Goal: Task Accomplishment & Management: Complete application form

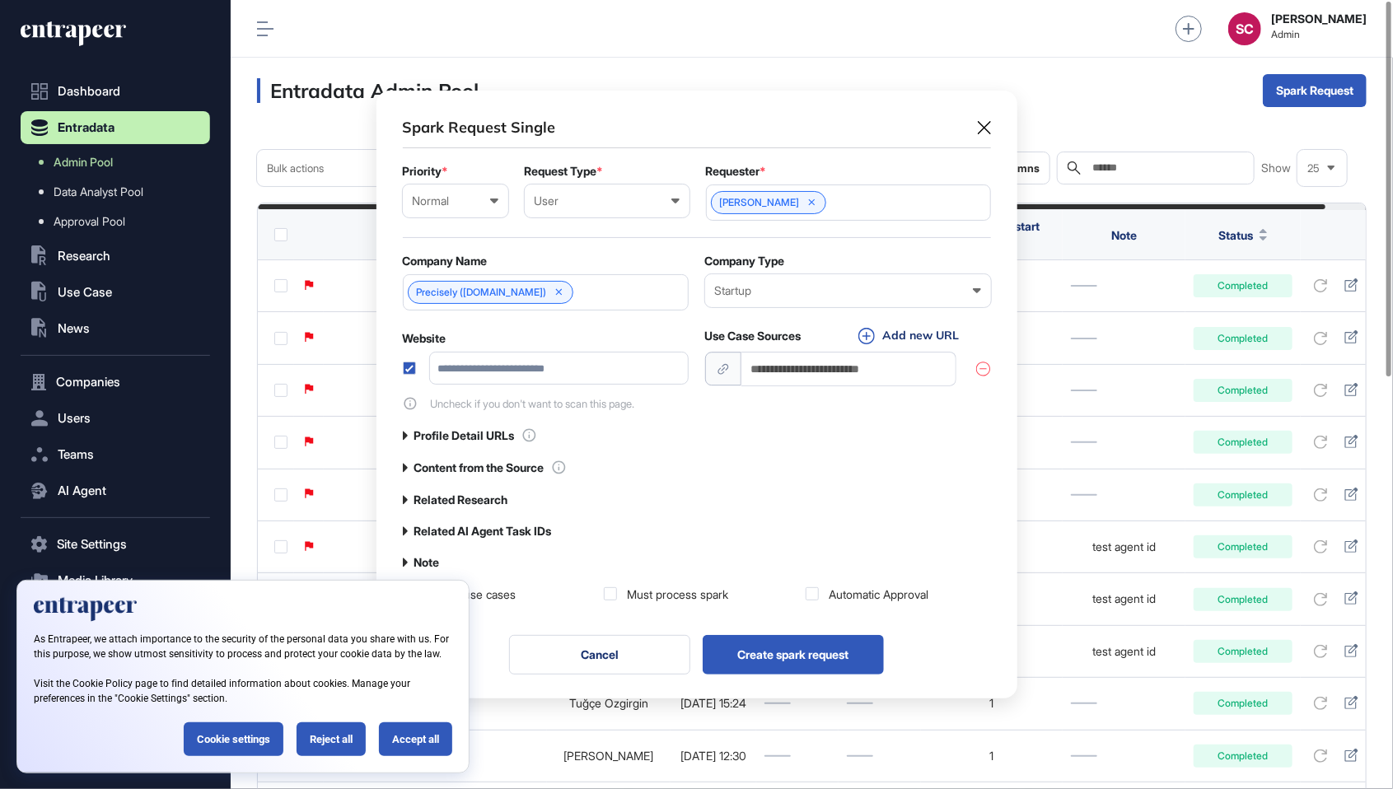
scroll to position [1, 1]
click at [410, 366] on label at bounding box center [409, 368] width 13 height 13
click at [801, 368] on input "url" at bounding box center [850, 369] width 216 height 34
type input "**********"
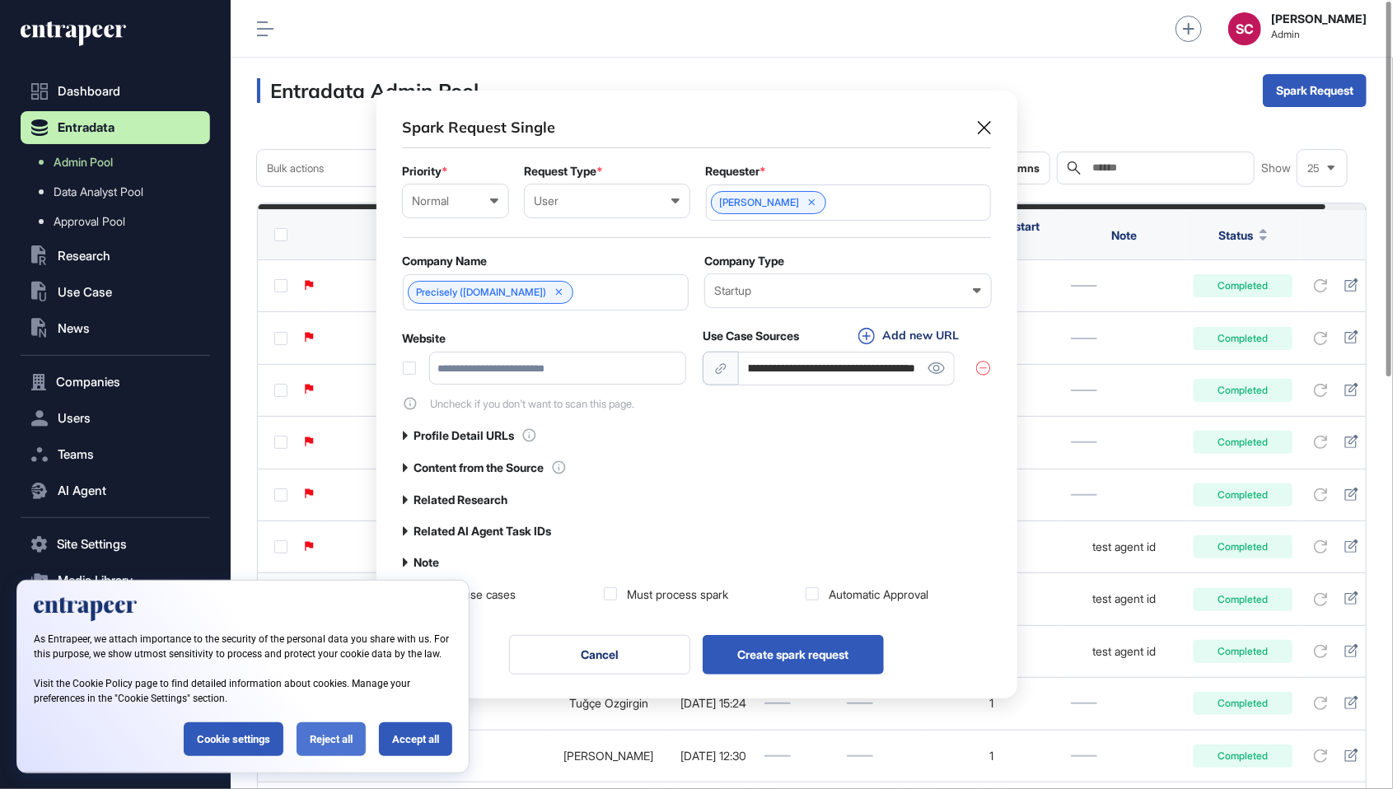
click at [349, 732] on div "Reject all" at bounding box center [331, 740] width 69 height 34
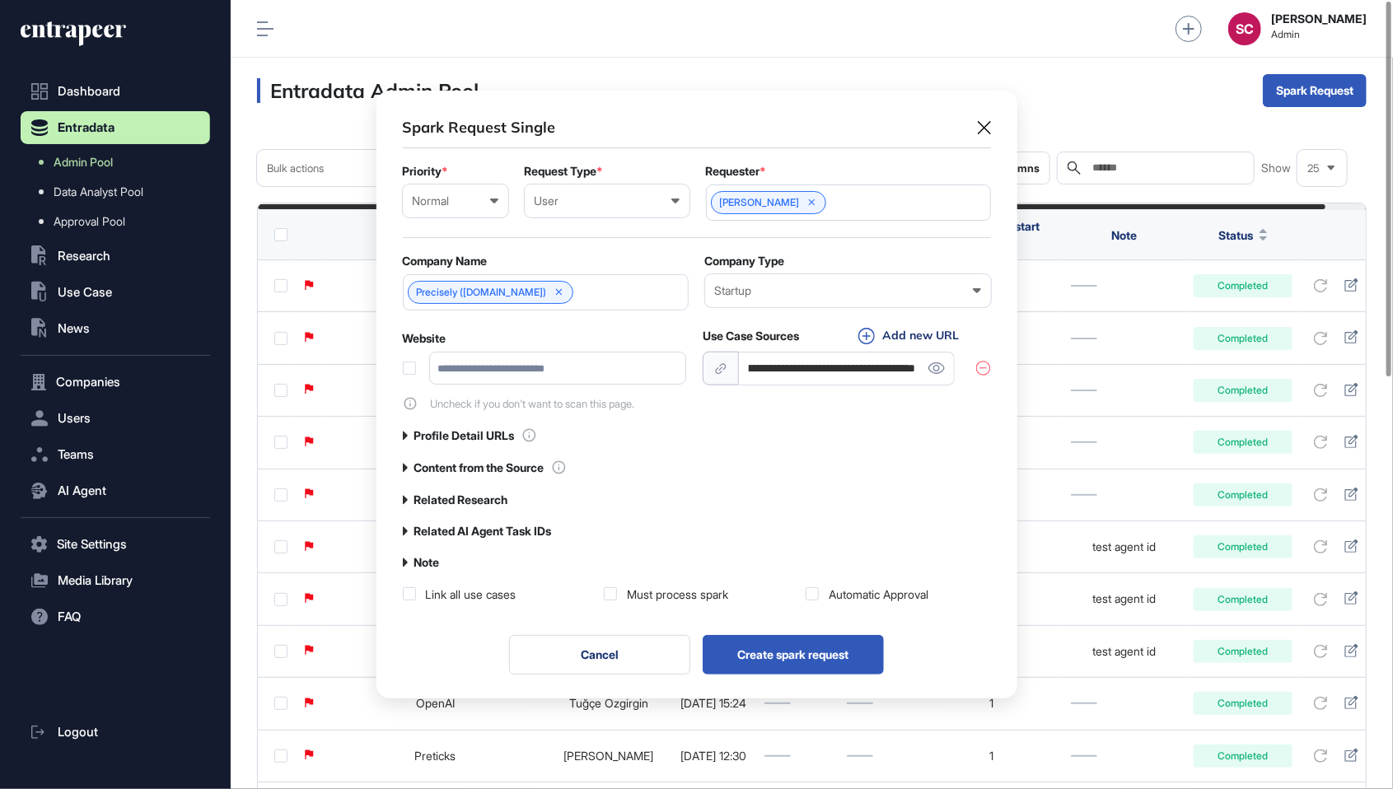
scroll to position [0, 0]
click at [542, 526] on label "Related AI Agent Task IDs" at bounding box center [483, 531] width 138 height 13
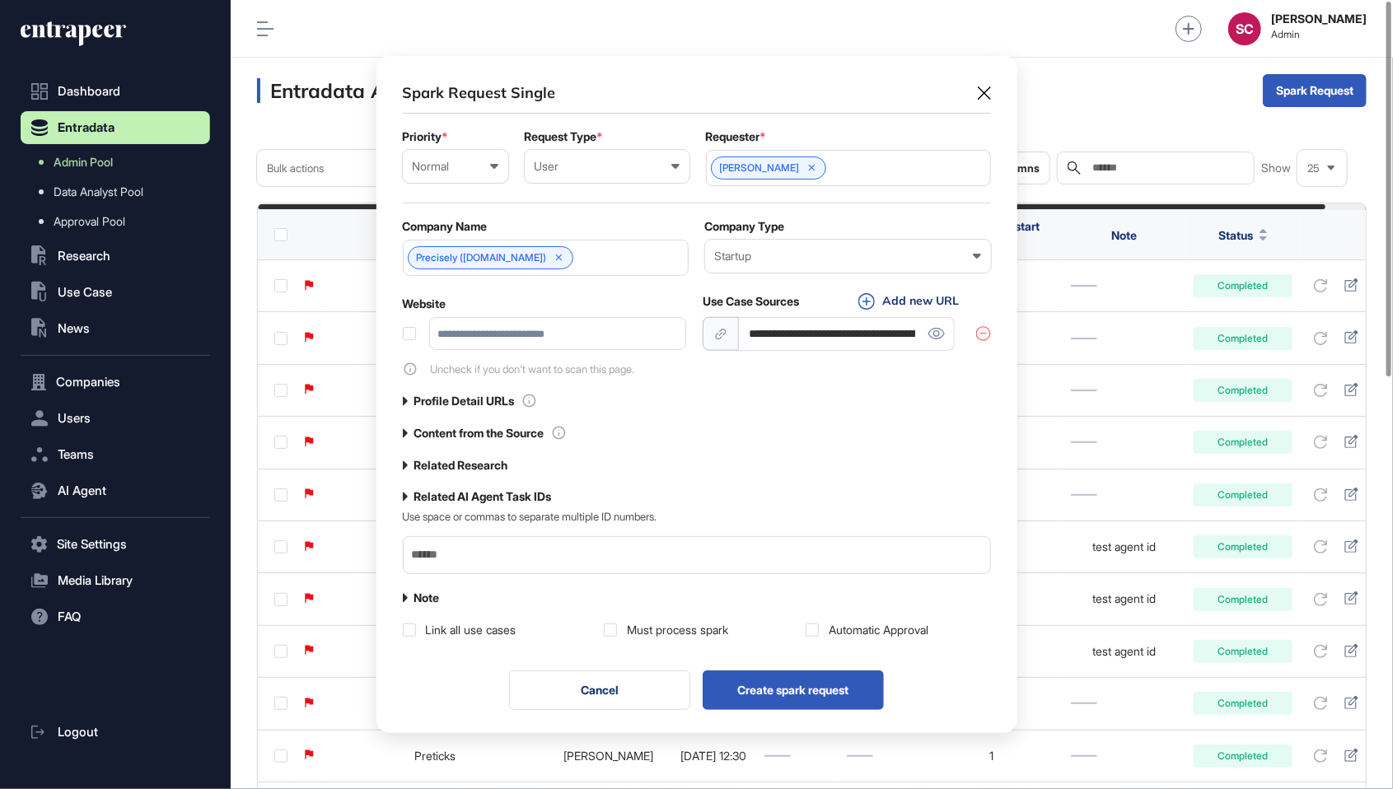
scroll to position [677, 640]
click at [502, 468] on label "Related Research" at bounding box center [461, 465] width 94 height 13
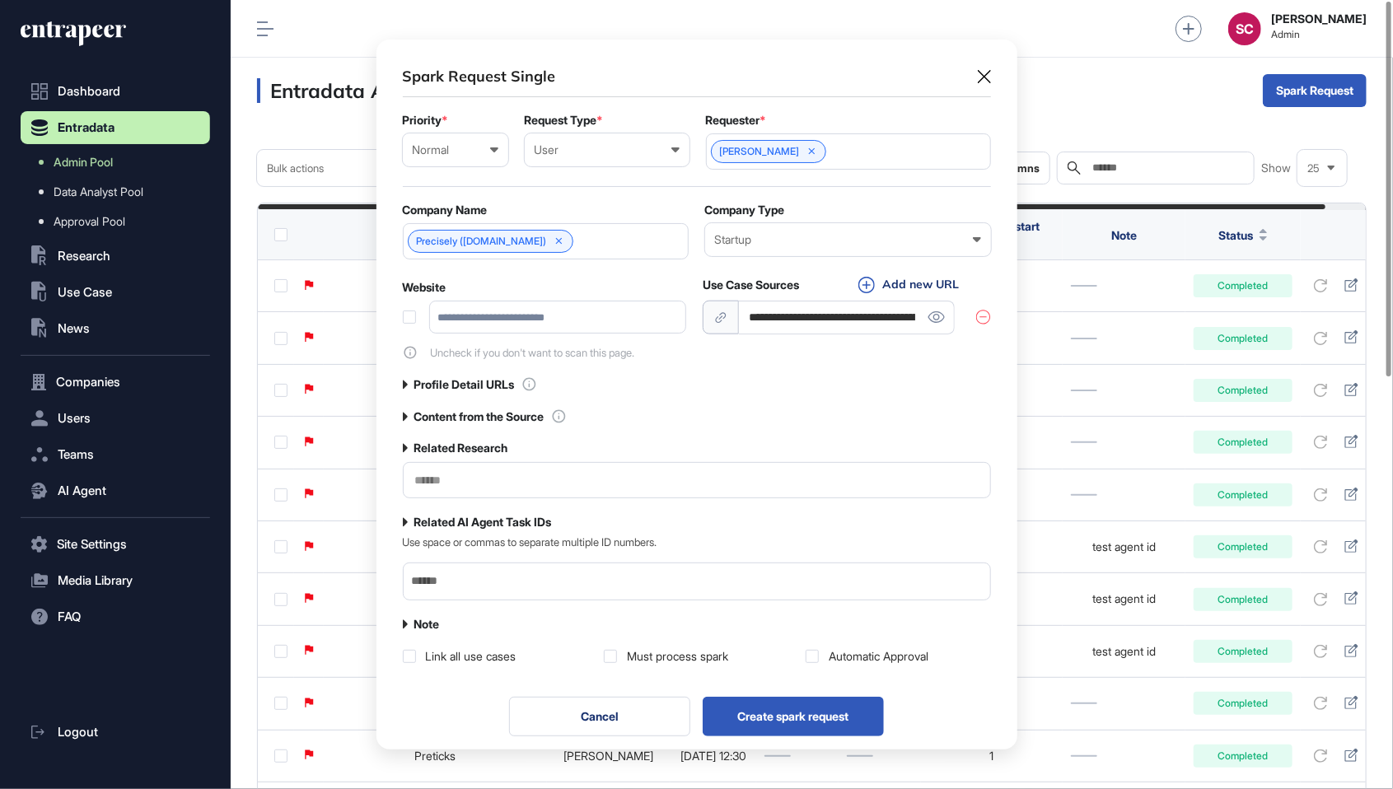
scroll to position [719, 640]
click at [562, 478] on input "text" at bounding box center [697, 481] width 567 height 14
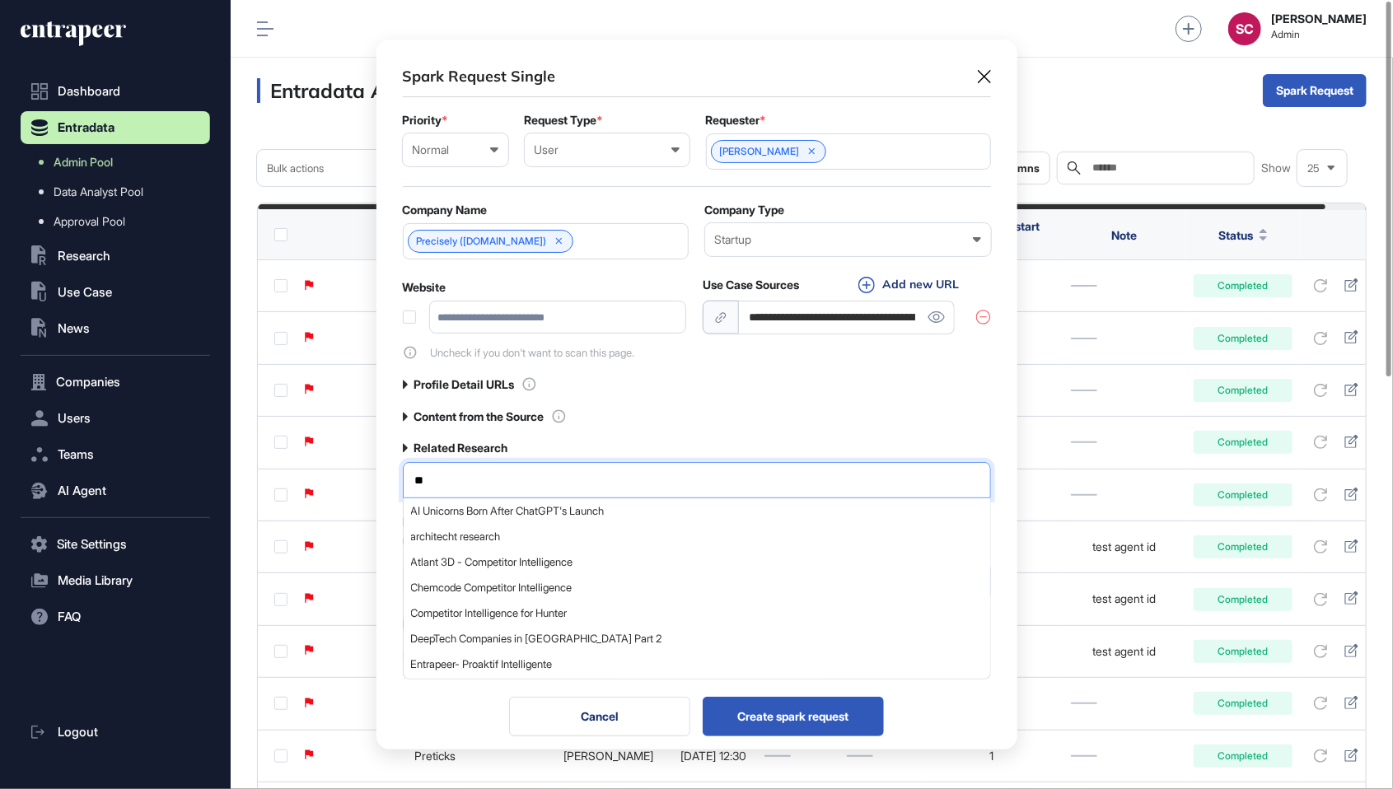
type input "*"
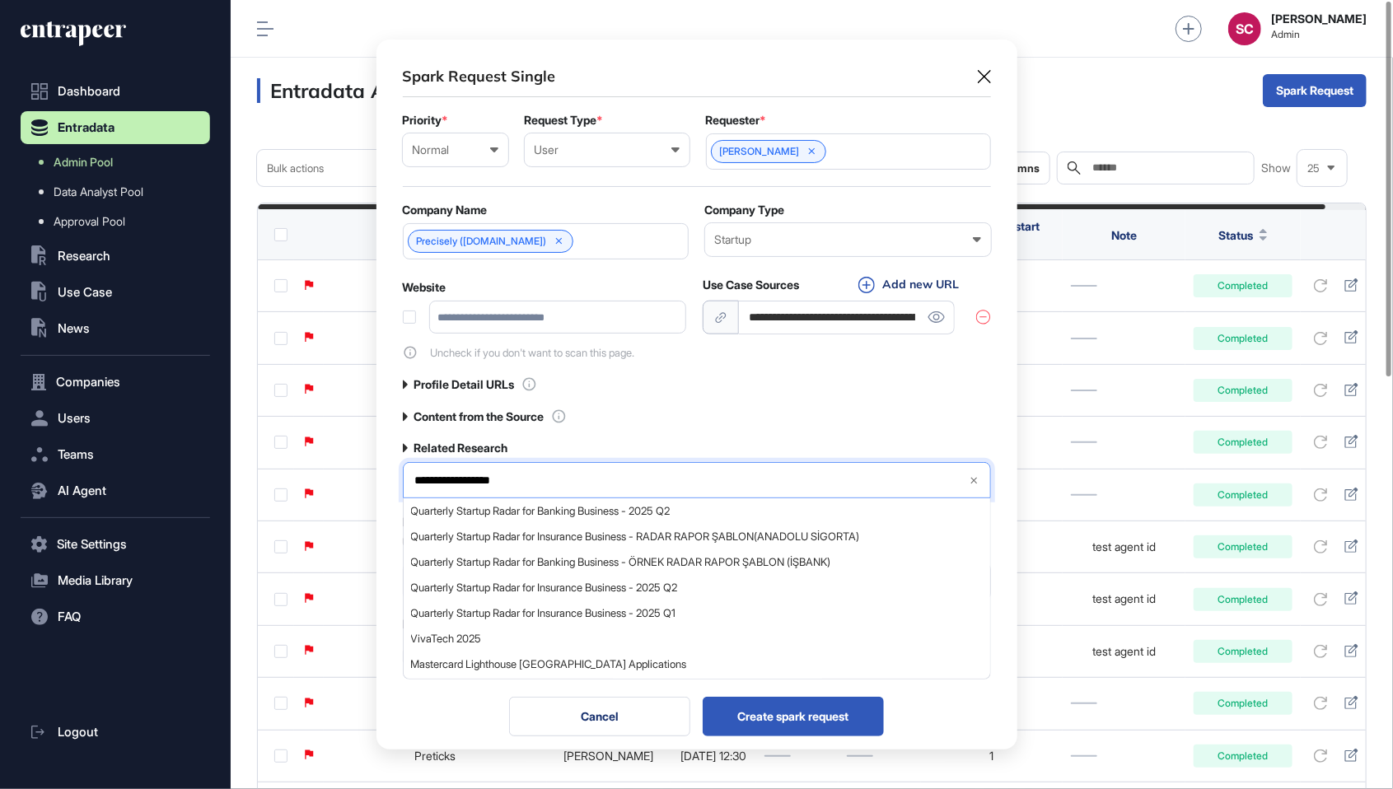
type input "**********"
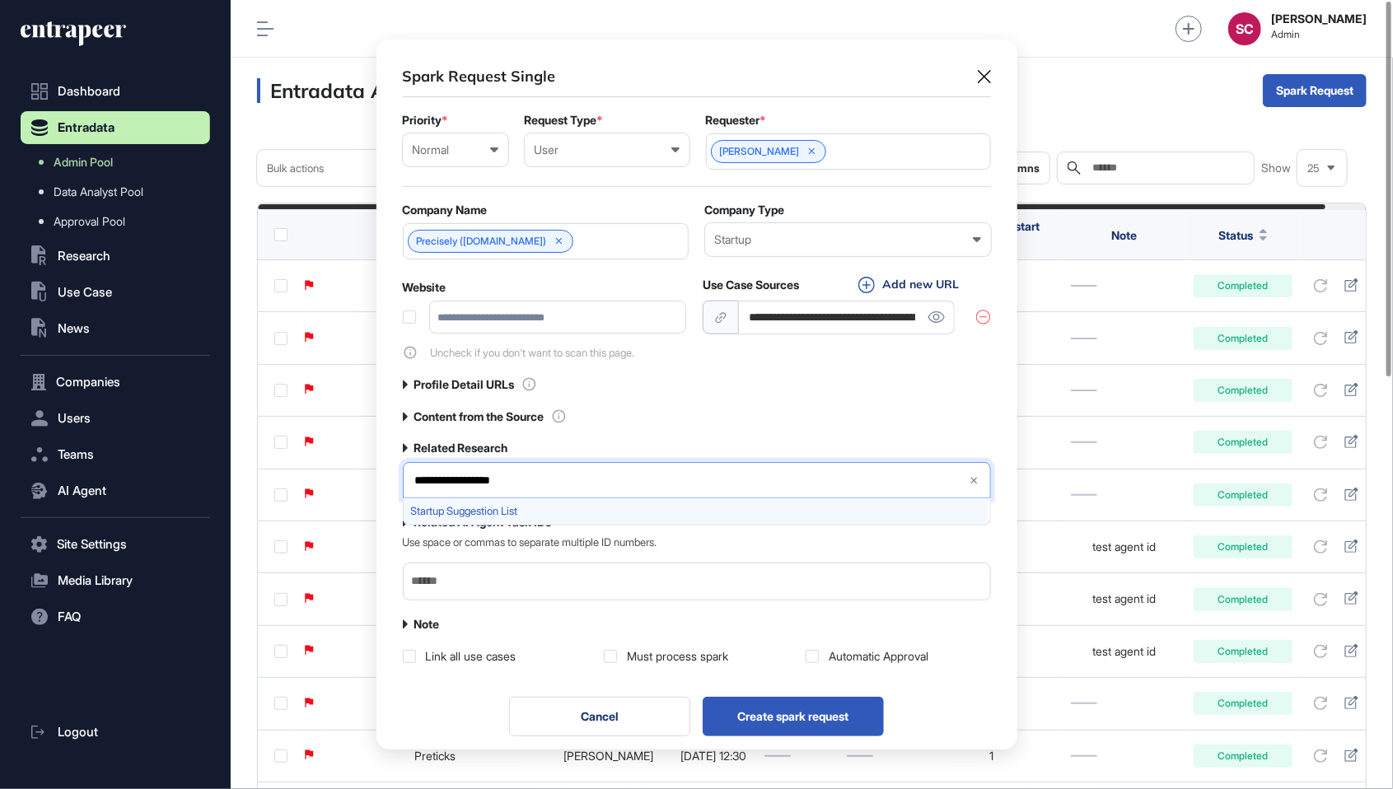
click at [508, 505] on span "Startup Suggestion List" at bounding box center [696, 511] width 570 height 12
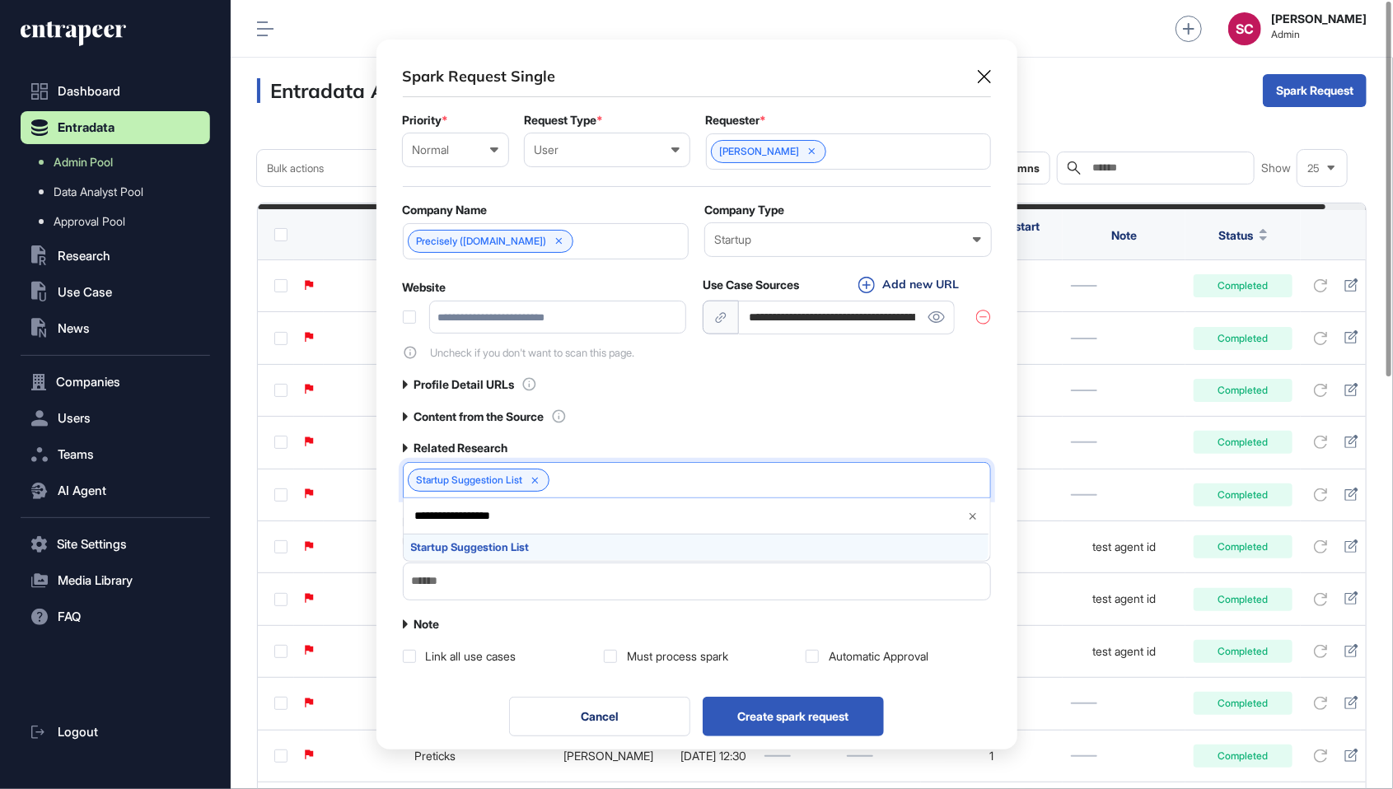
scroll to position [719, 640]
click at [584, 606] on div "**********" at bounding box center [697, 365] width 588 height 598
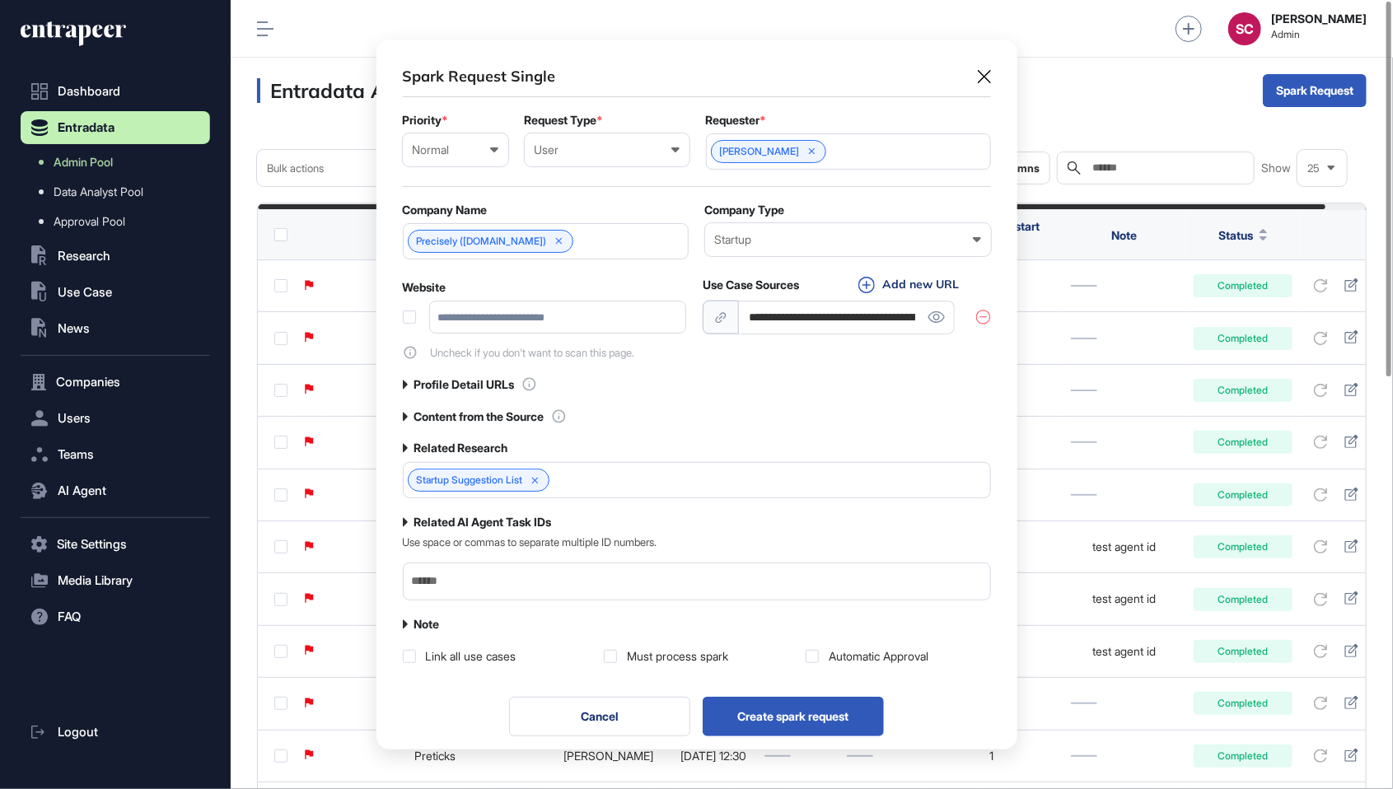
click at [715, 649] on div "Must process spark" at bounding box center [677, 657] width 101 height 16
click at [871, 653] on div "Automatic Approval" at bounding box center [879, 657] width 100 height 16
click at [508, 379] on label "Profile Detail URLs" at bounding box center [464, 384] width 101 height 13
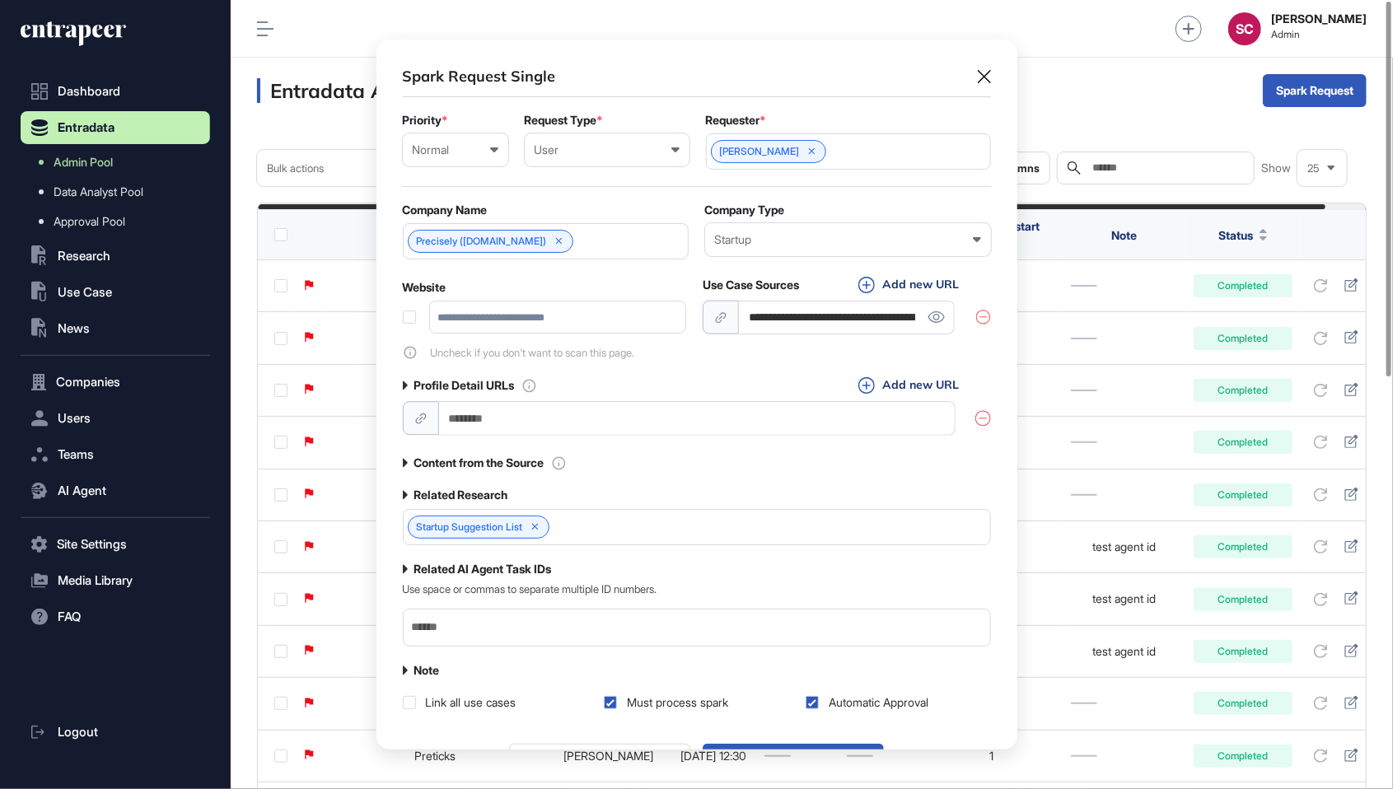
scroll to position [765, 640]
click at [520, 457] on label "Content from the Source" at bounding box center [479, 463] width 130 height 13
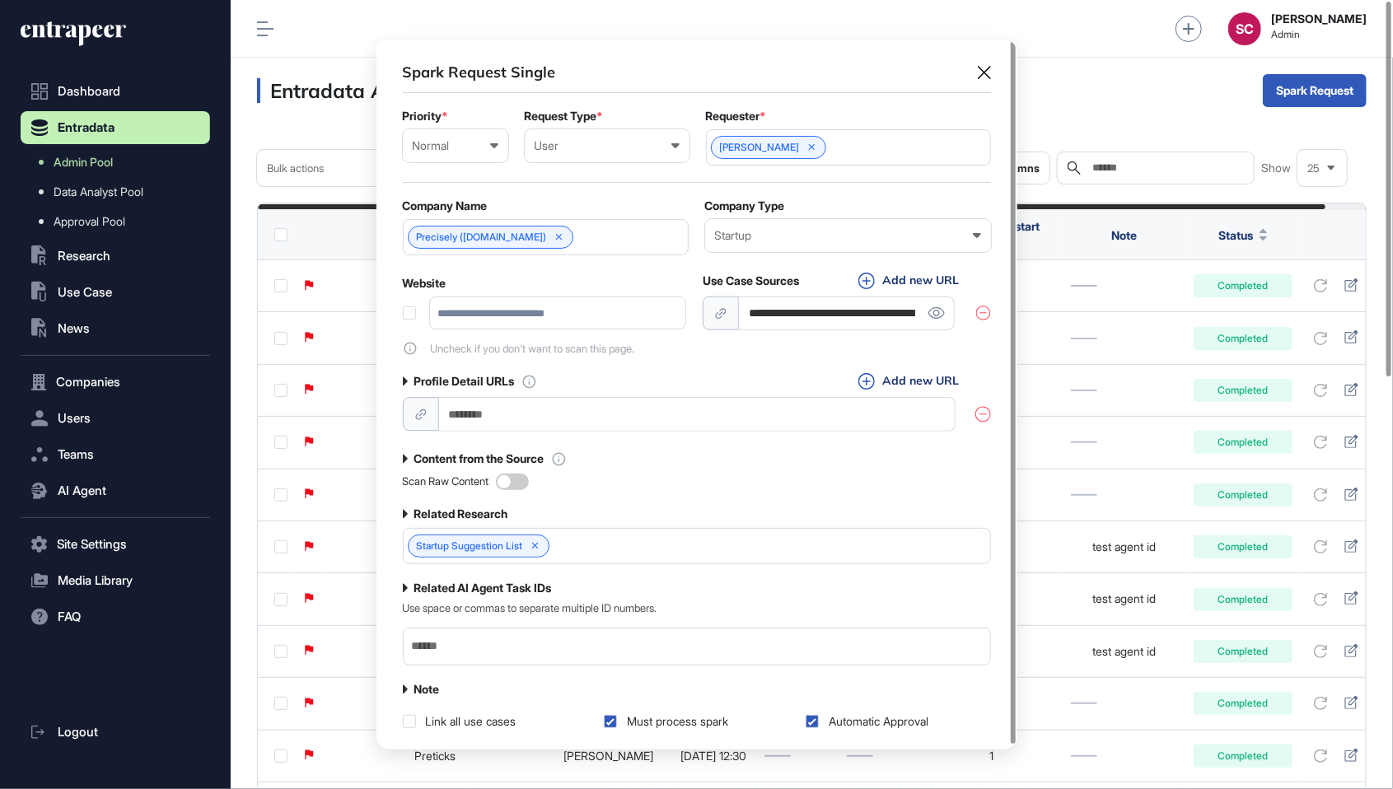
scroll to position [0, 0]
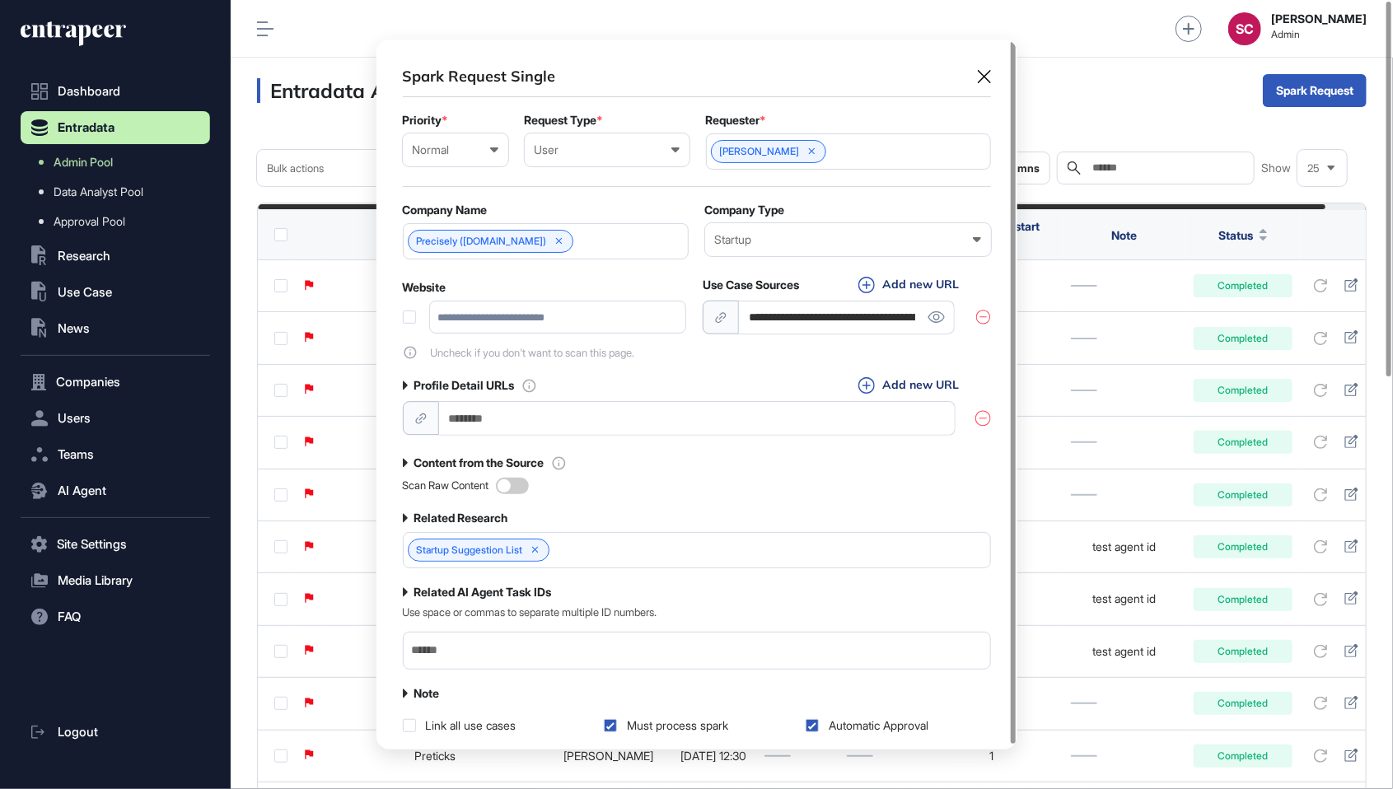
click at [835, 767] on button "Create spark request" at bounding box center [793, 787] width 181 height 40
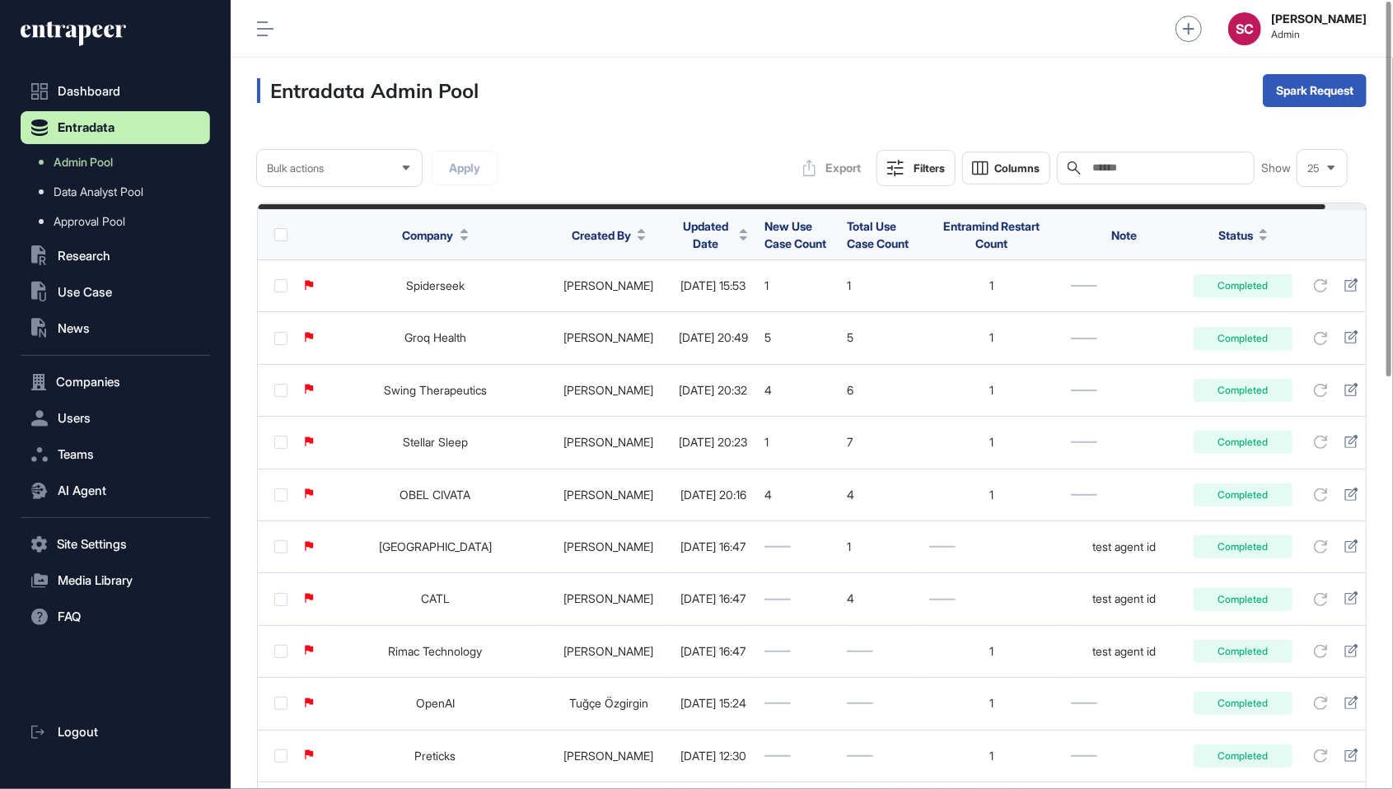
scroll to position [0, 43]
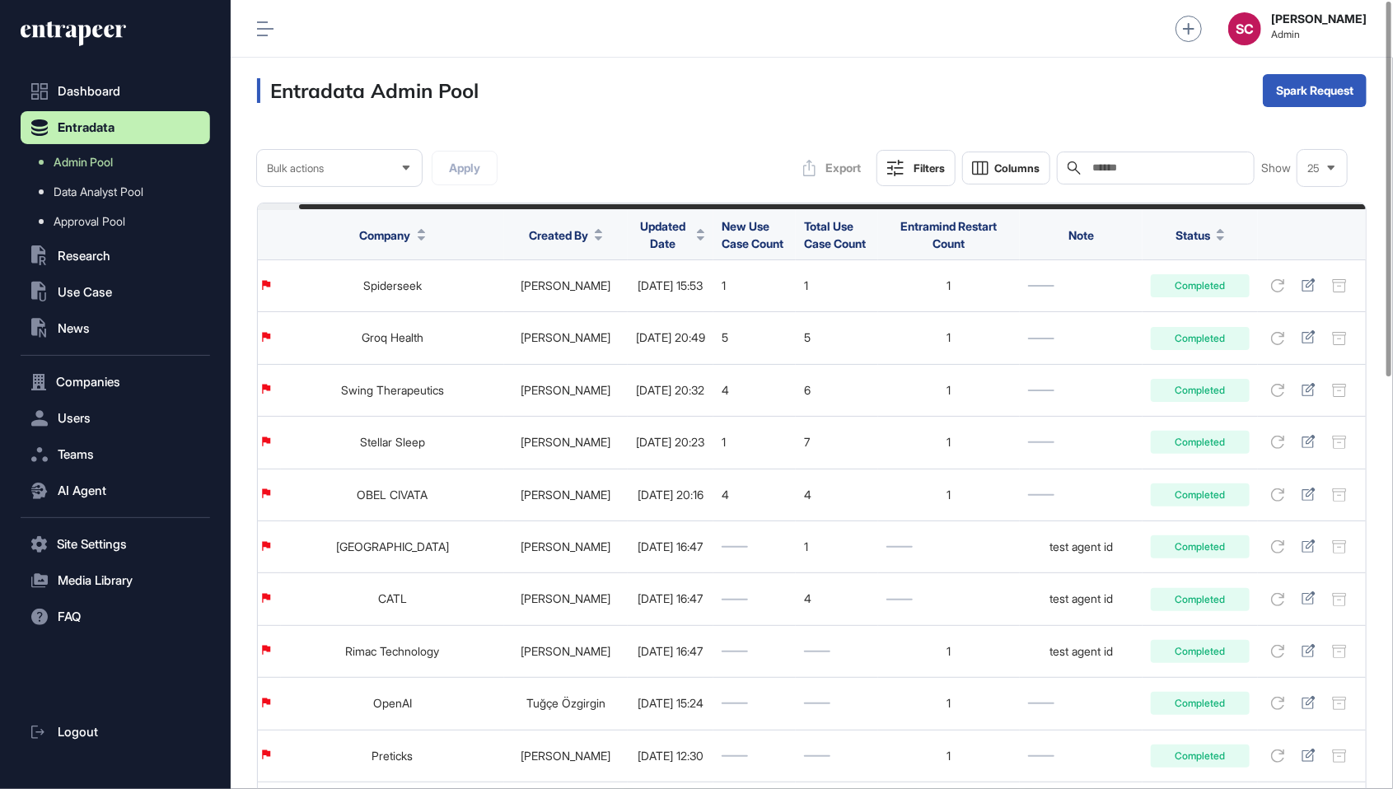
click at [659, 232] on span "Updated Date" at bounding box center [663, 235] width 54 height 35
click at [694, 308] on span "Sort Descending" at bounding box center [672, 304] width 66 height 14
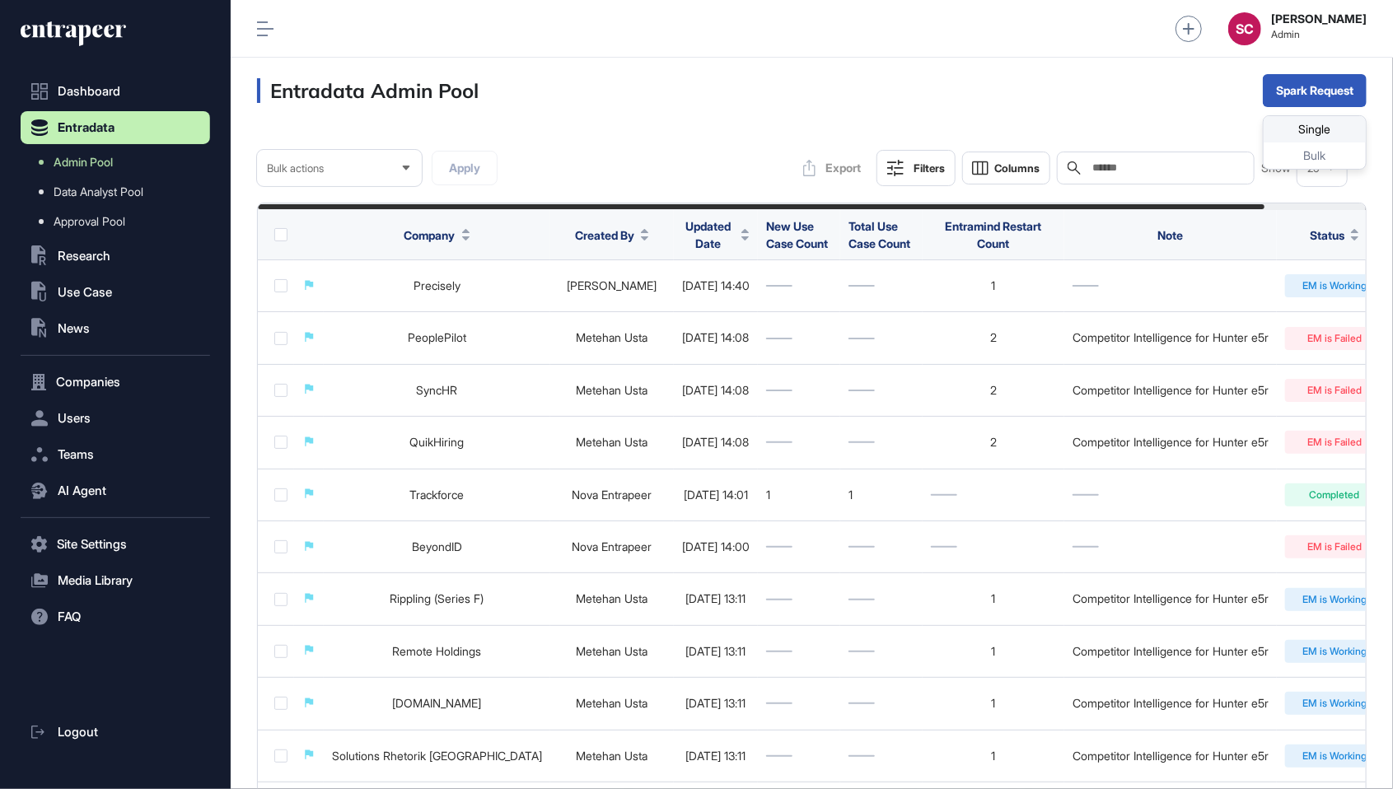
click at [1318, 116] on div "Single" at bounding box center [1315, 129] width 102 height 26
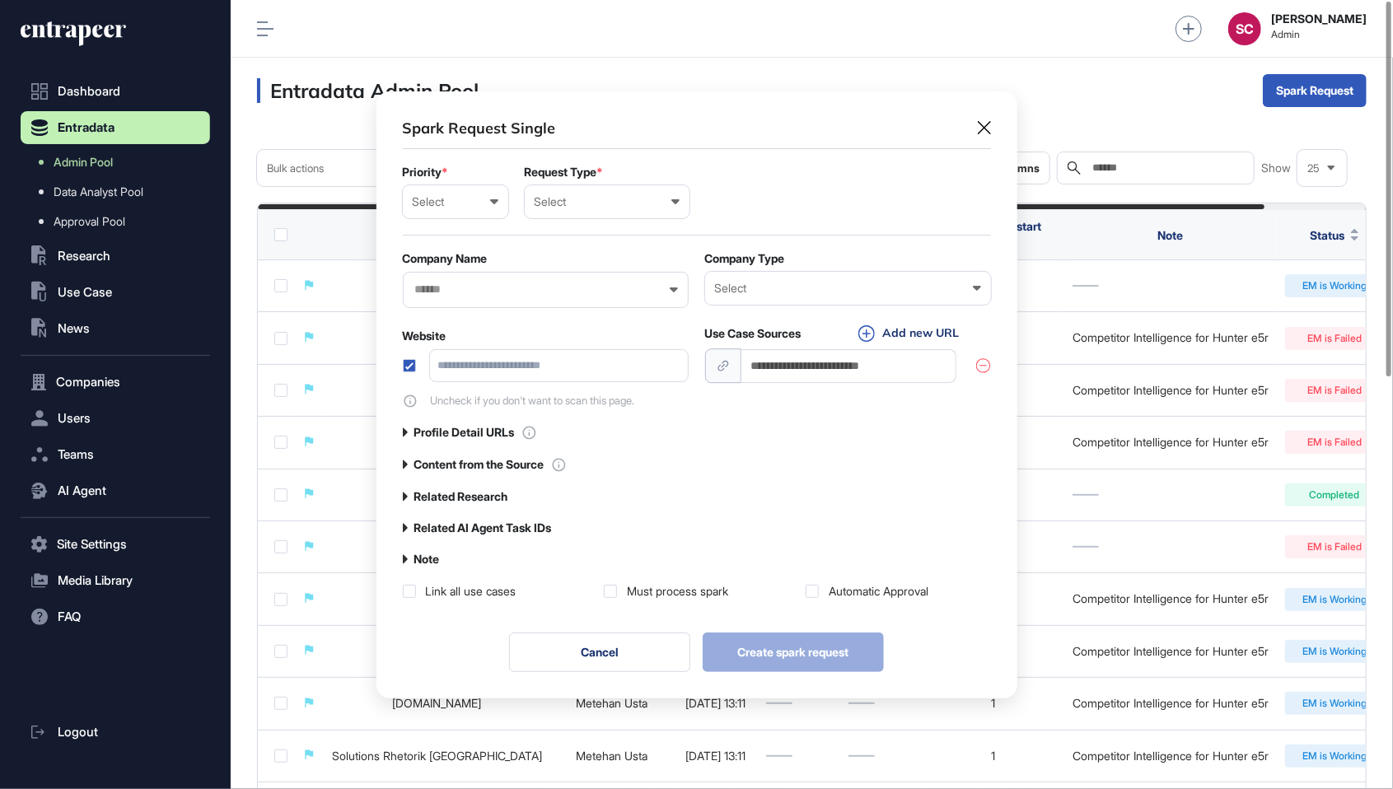
scroll to position [1, 7]
click at [460, 195] on div "Select" at bounding box center [456, 201] width 86 height 13
click at [0, 0] on div "Normal" at bounding box center [0, 0] width 0 height 0
click at [627, 192] on div "Select User Company Customer Request ID" at bounding box center [607, 201] width 165 height 33
click at [0, 0] on div "User" at bounding box center [0, 0] width 0 height 0
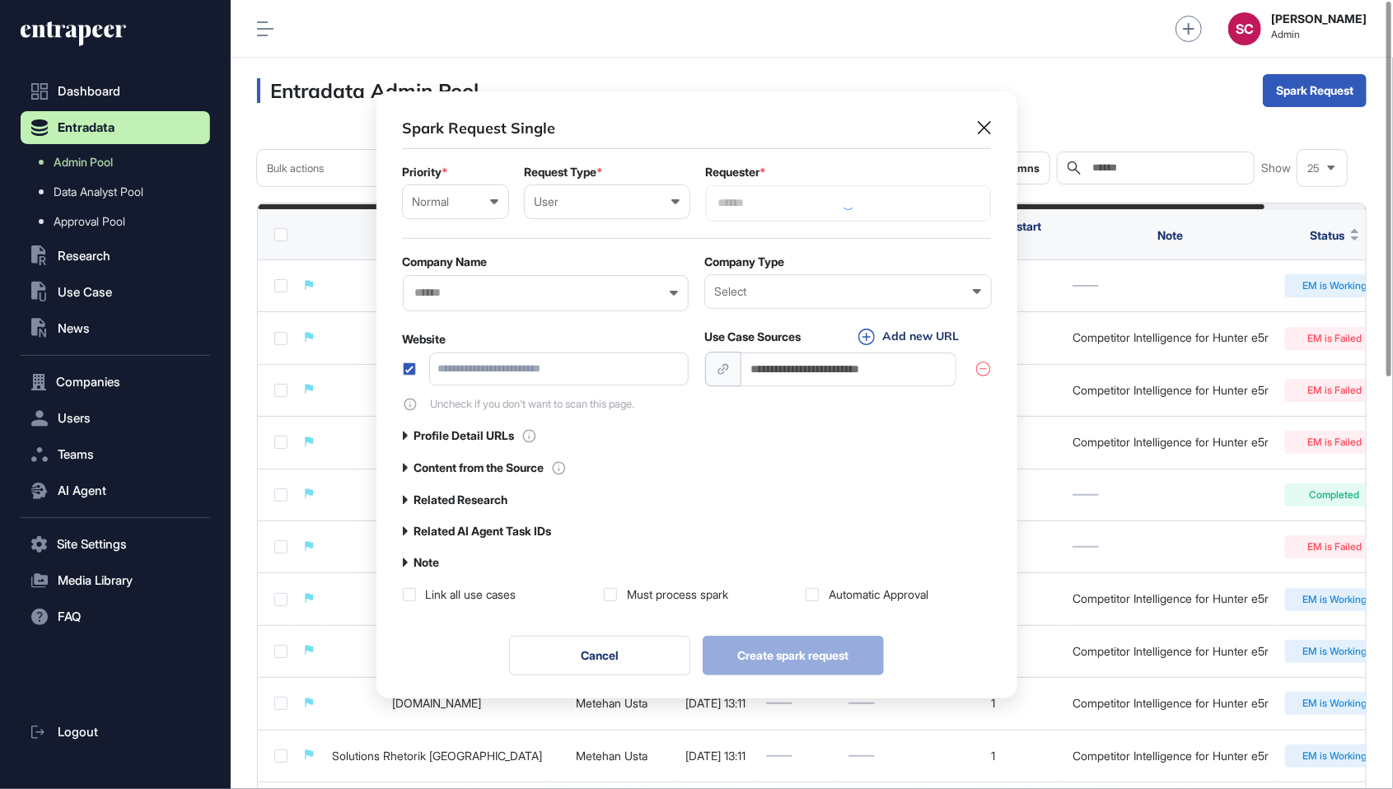
scroll to position [611, 640]
click at [847, 199] on input "text" at bounding box center [849, 201] width 264 height 14
type input "*******"
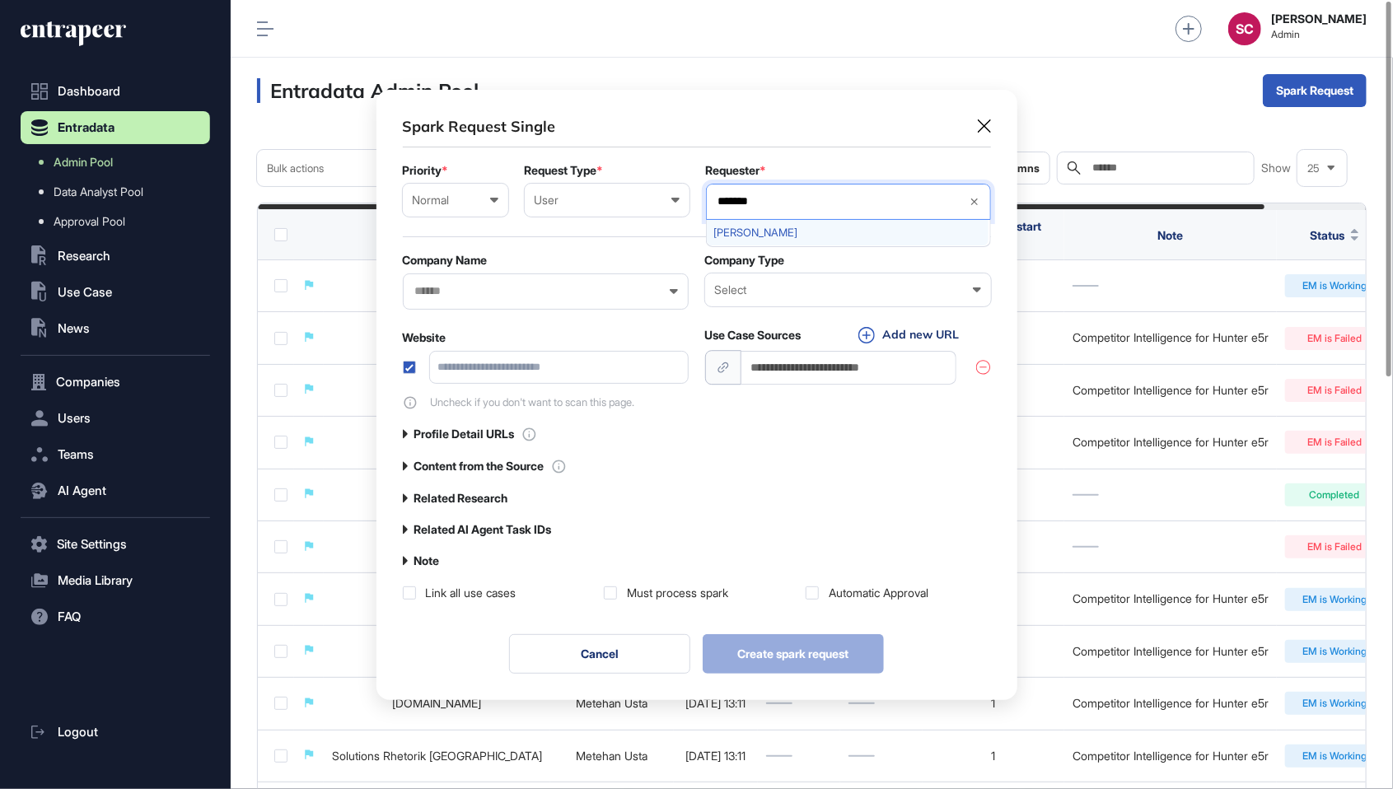
click at [864, 224] on div "[PERSON_NAME]" at bounding box center [848, 233] width 282 height 26
click at [891, 452] on div "Spark Request Single Priority * Normal Low Normal High Urgent Request Type * Us…" at bounding box center [697, 359] width 588 height 485
click at [831, 363] on input "url" at bounding box center [850, 369] width 216 height 34
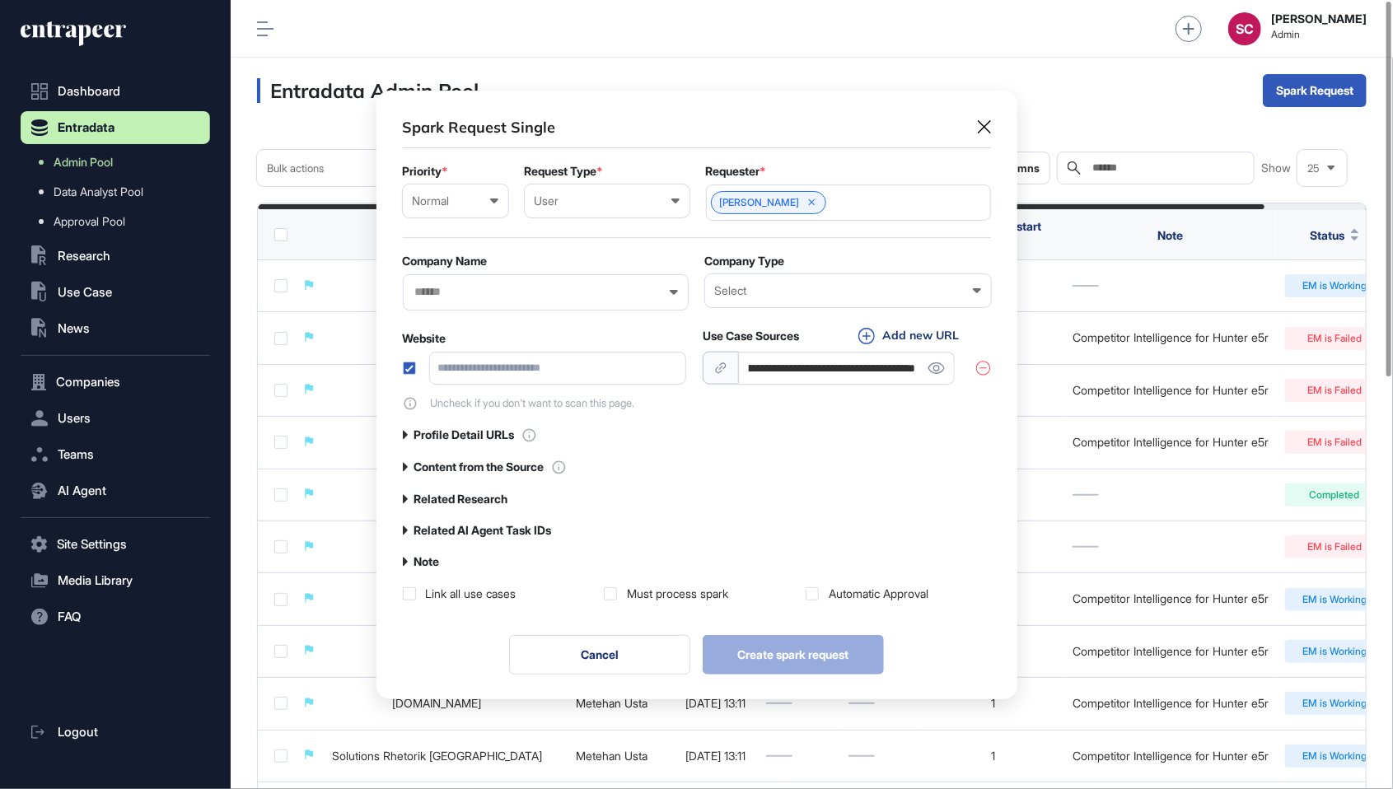
type input "**********"
click at [502, 416] on div "**********" at bounding box center [697, 359] width 588 height 485
click at [549, 290] on input "text" at bounding box center [535, 292] width 243 height 14
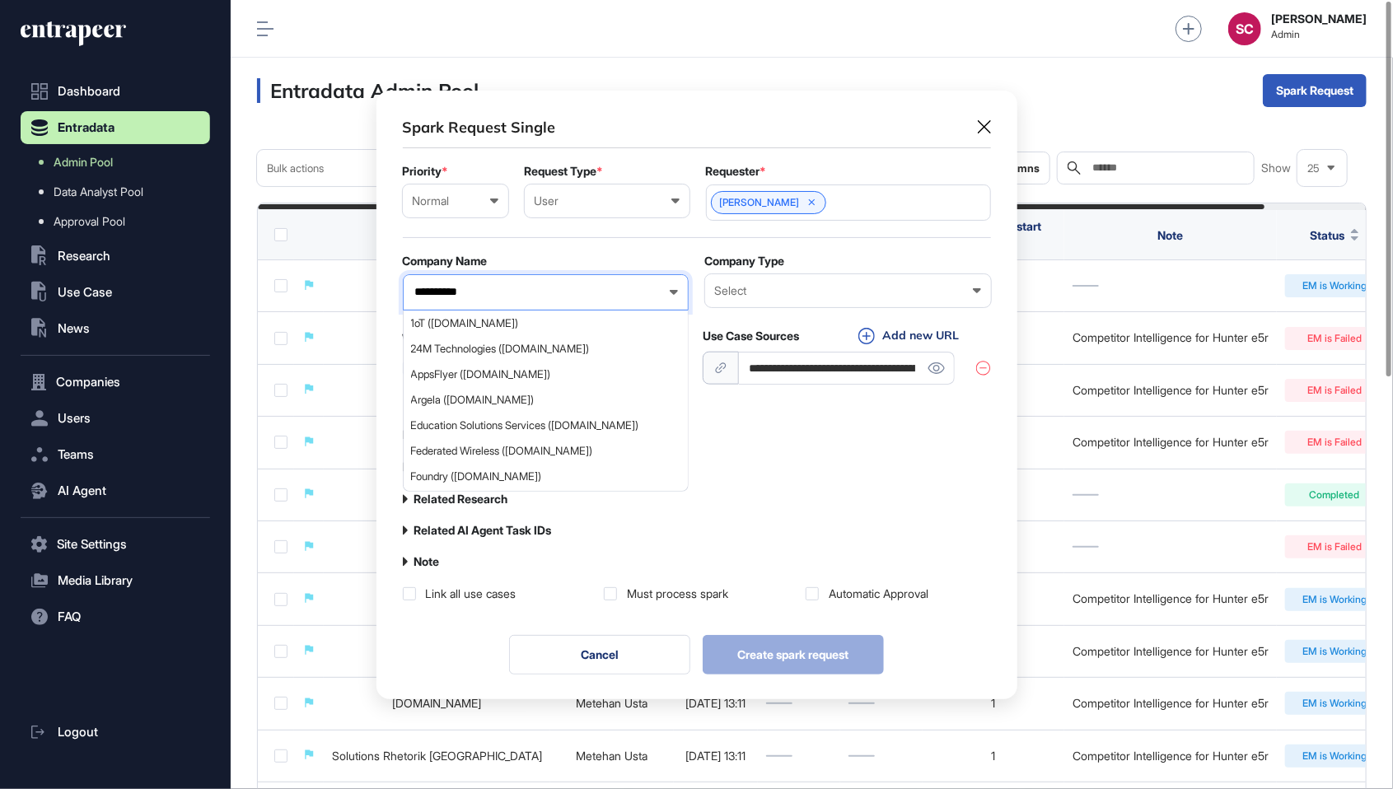
type input "**********"
click at [578, 321] on span "DATABRICKS ([DOMAIN_NAME])" at bounding box center [545, 323] width 268 height 12
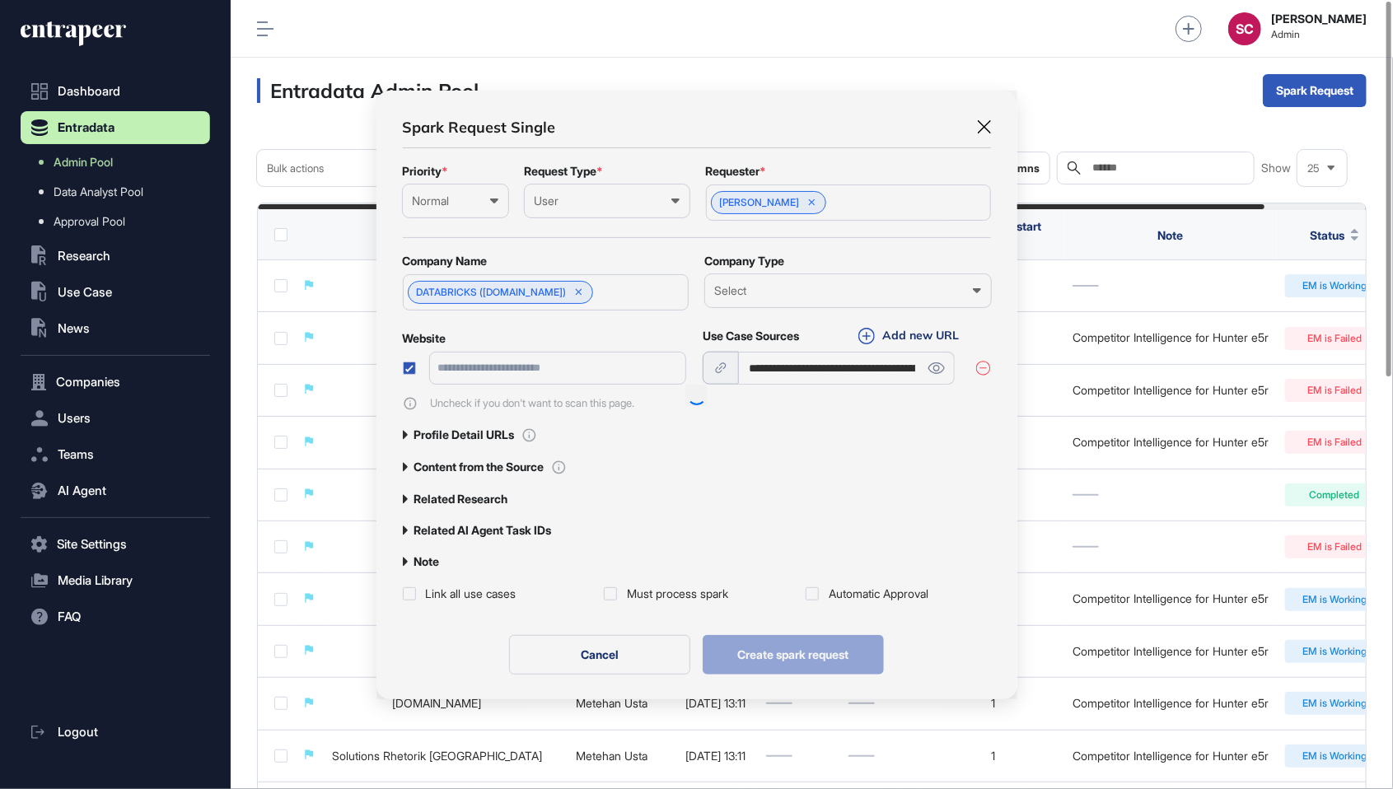
scroll to position [607, 640]
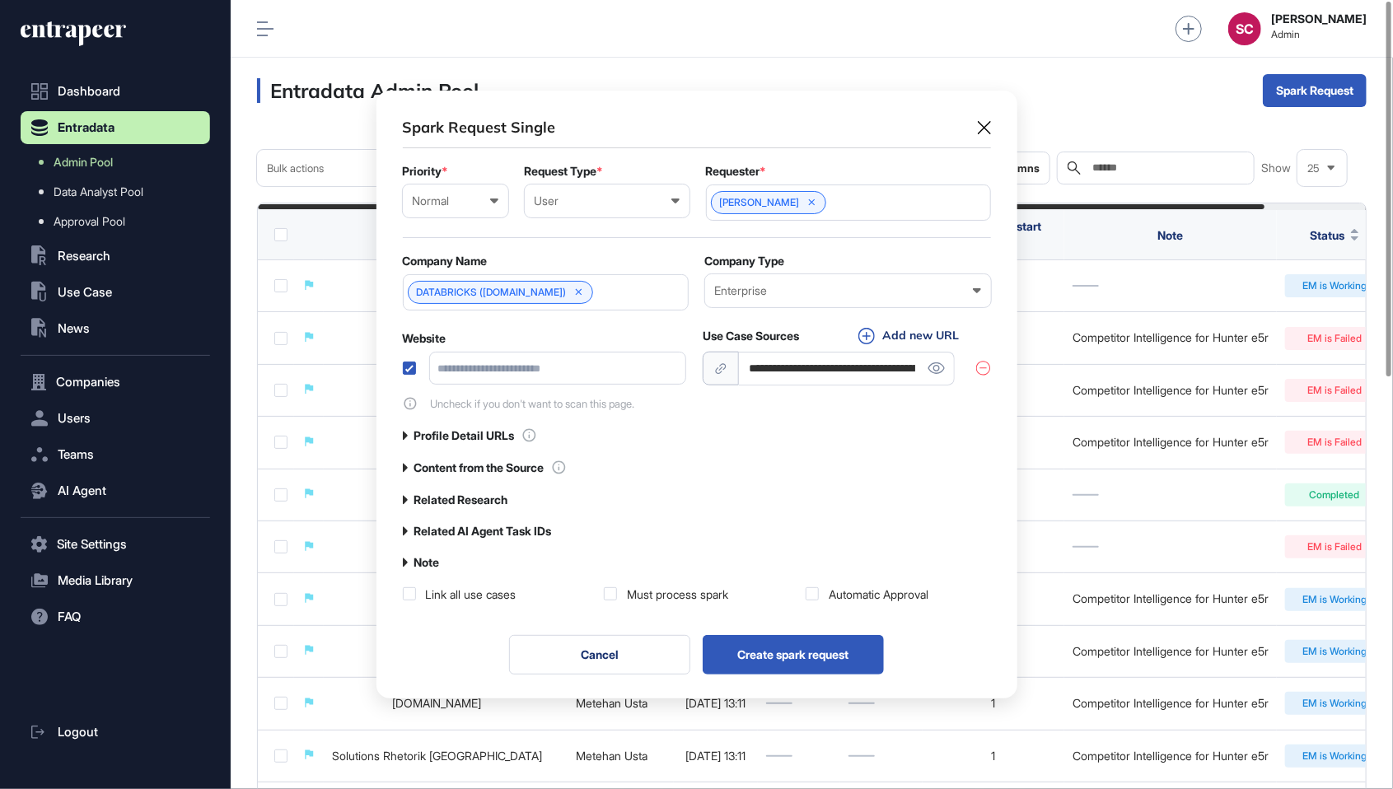
click at [410, 366] on label at bounding box center [409, 368] width 13 height 13
click at [699, 592] on div "Must process spark" at bounding box center [677, 595] width 101 height 16
click at [898, 597] on div "Automatic Approval" at bounding box center [879, 595] width 100 height 16
click at [896, 592] on div "Automatic Approval" at bounding box center [879, 595] width 100 height 16
click at [882, 588] on div "Automatic Approval" at bounding box center [879, 595] width 100 height 16
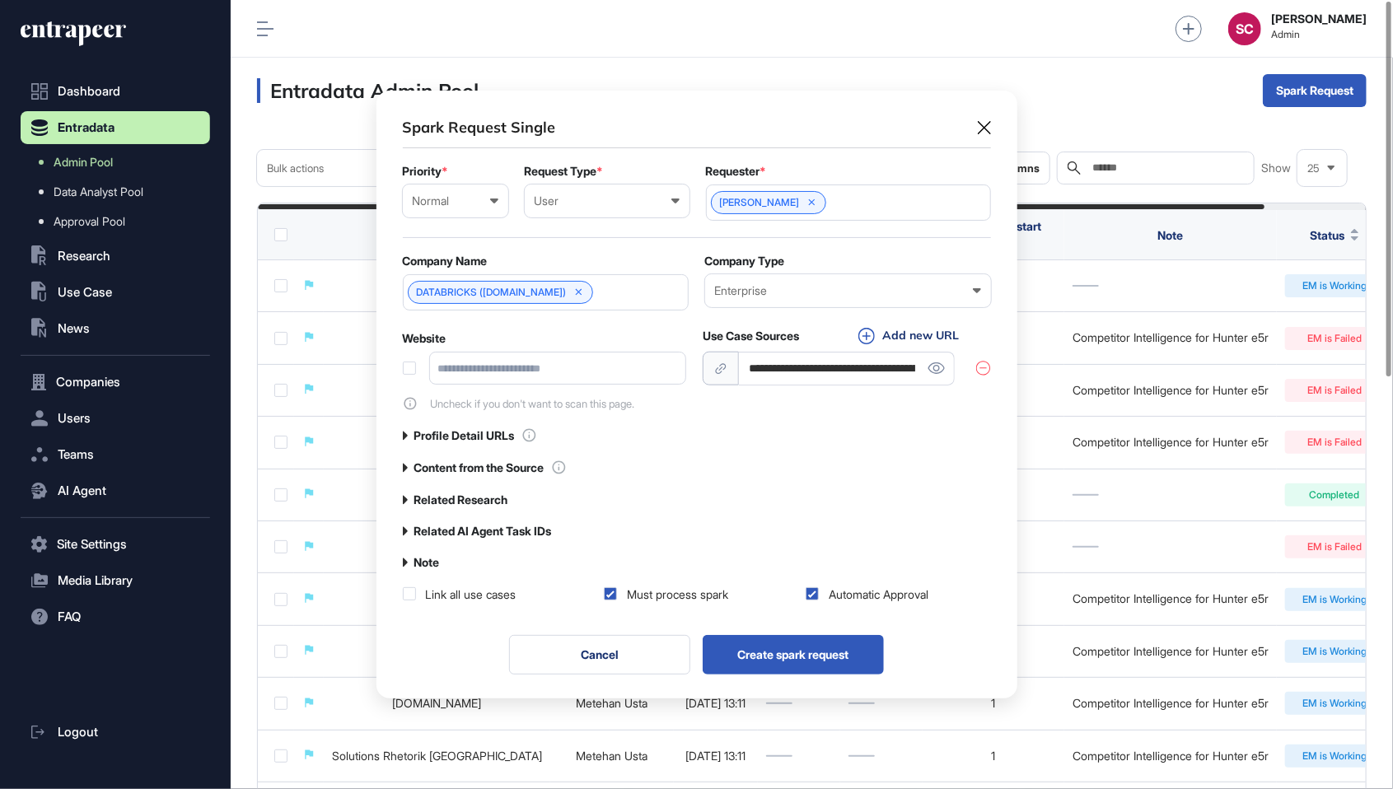
click at [508, 501] on label "Related Research" at bounding box center [461, 500] width 94 height 13
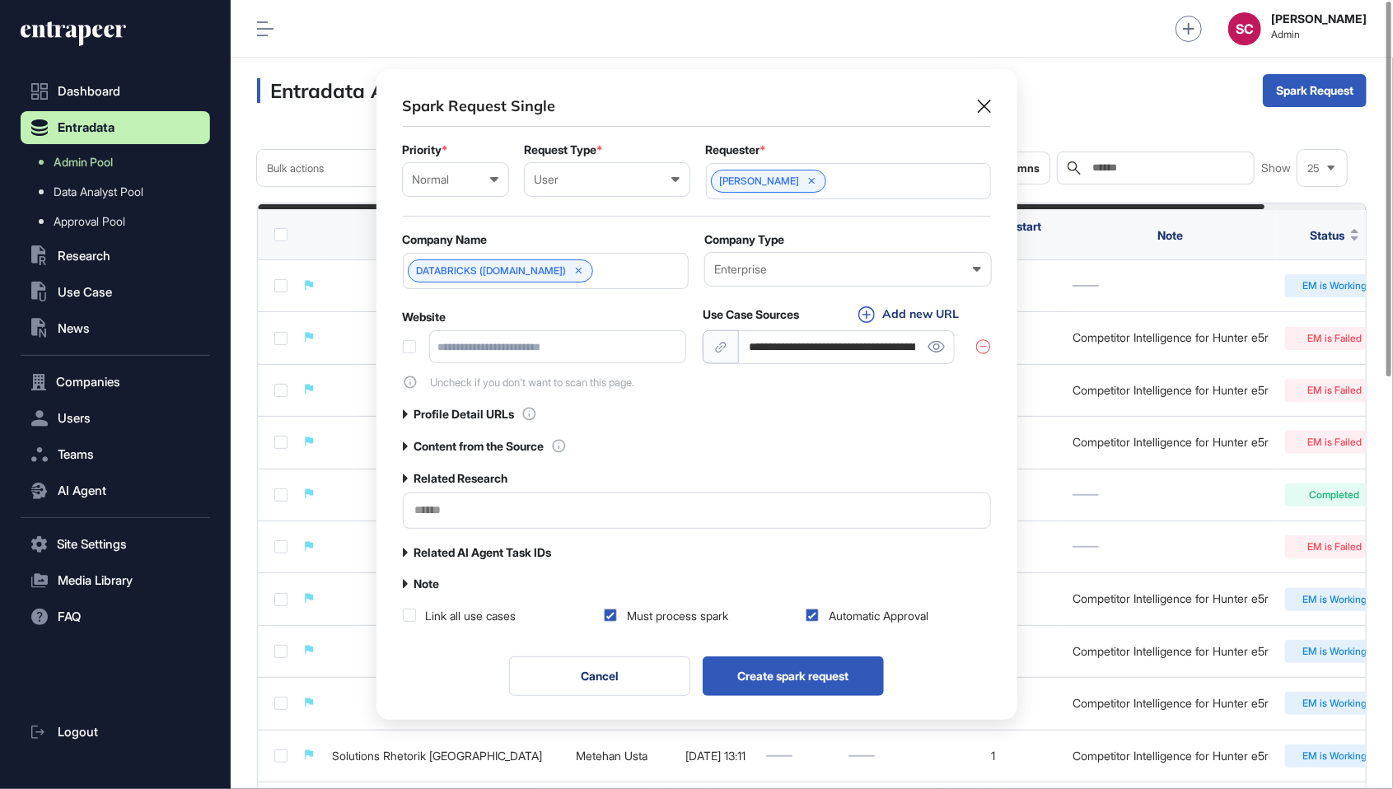
click at [561, 513] on input "text" at bounding box center [697, 510] width 567 height 14
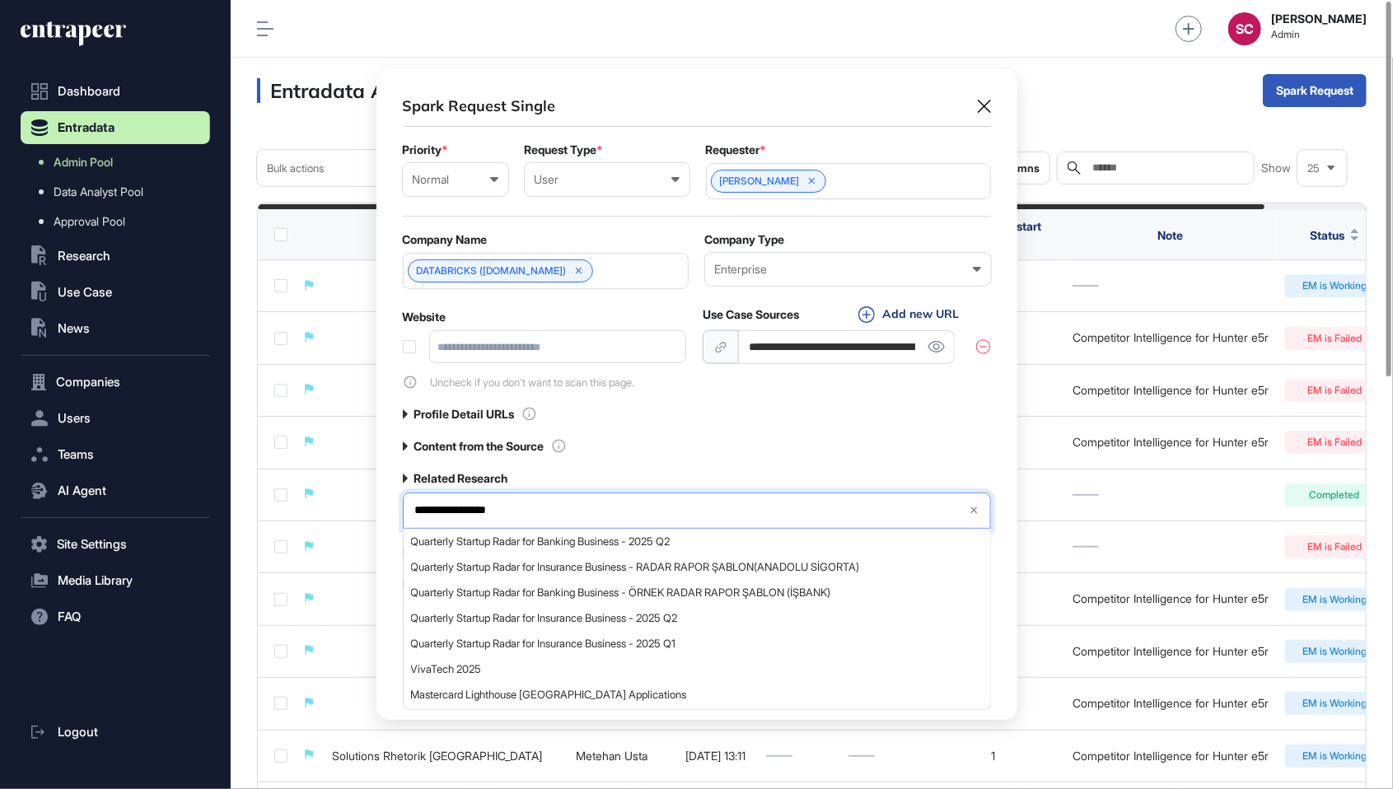
type input "**********"
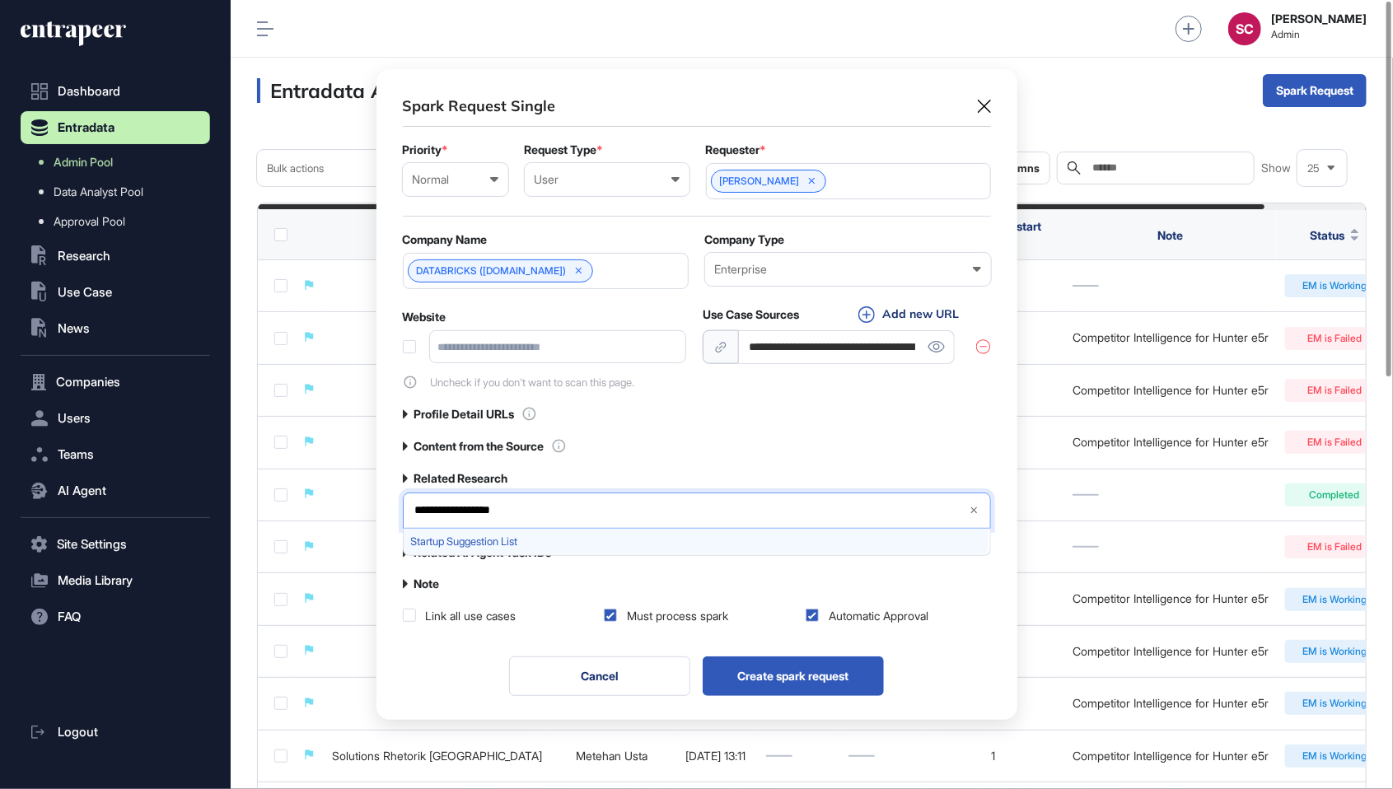
click at [513, 529] on div "Startup Suggestion List" at bounding box center [696, 542] width 585 height 26
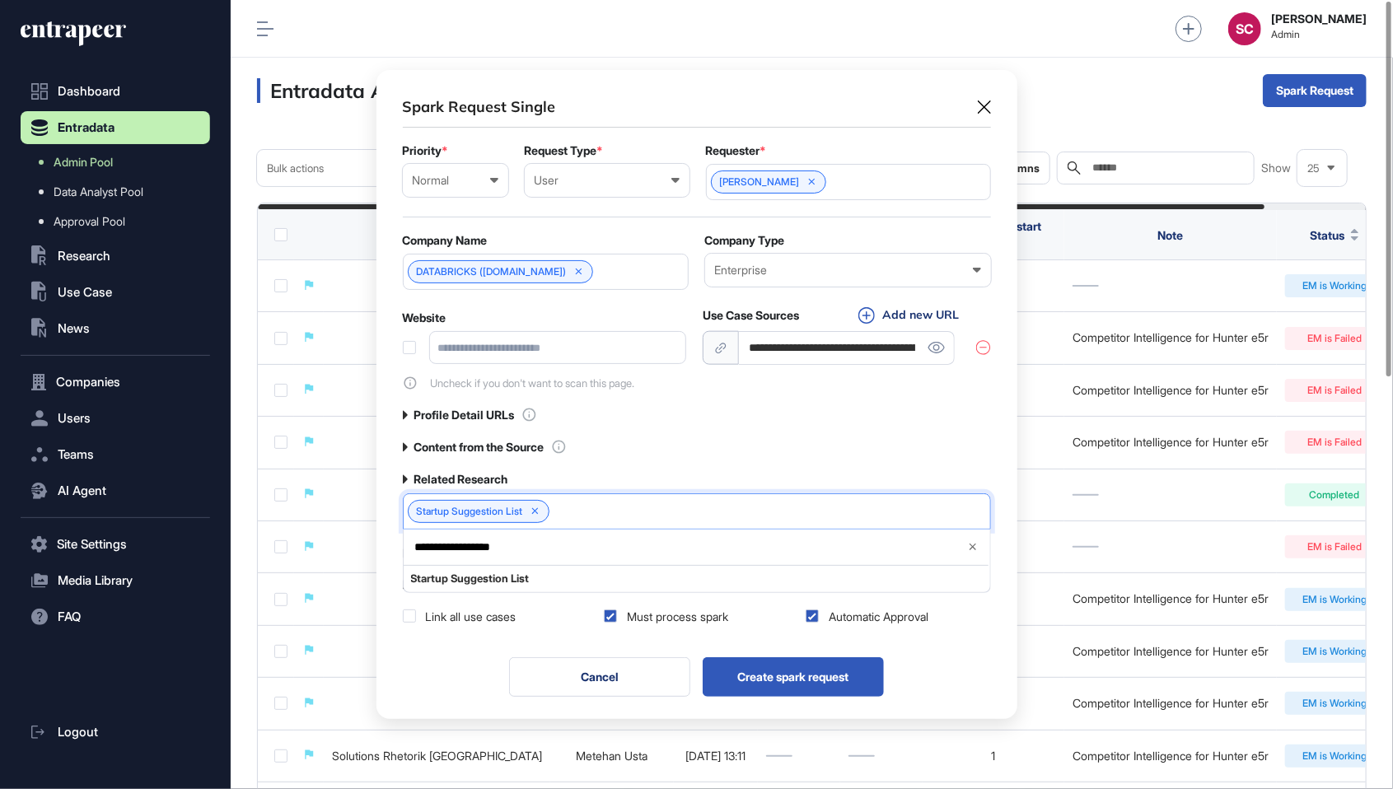
click at [775, 435] on div "**********" at bounding box center [697, 360] width 588 height 528
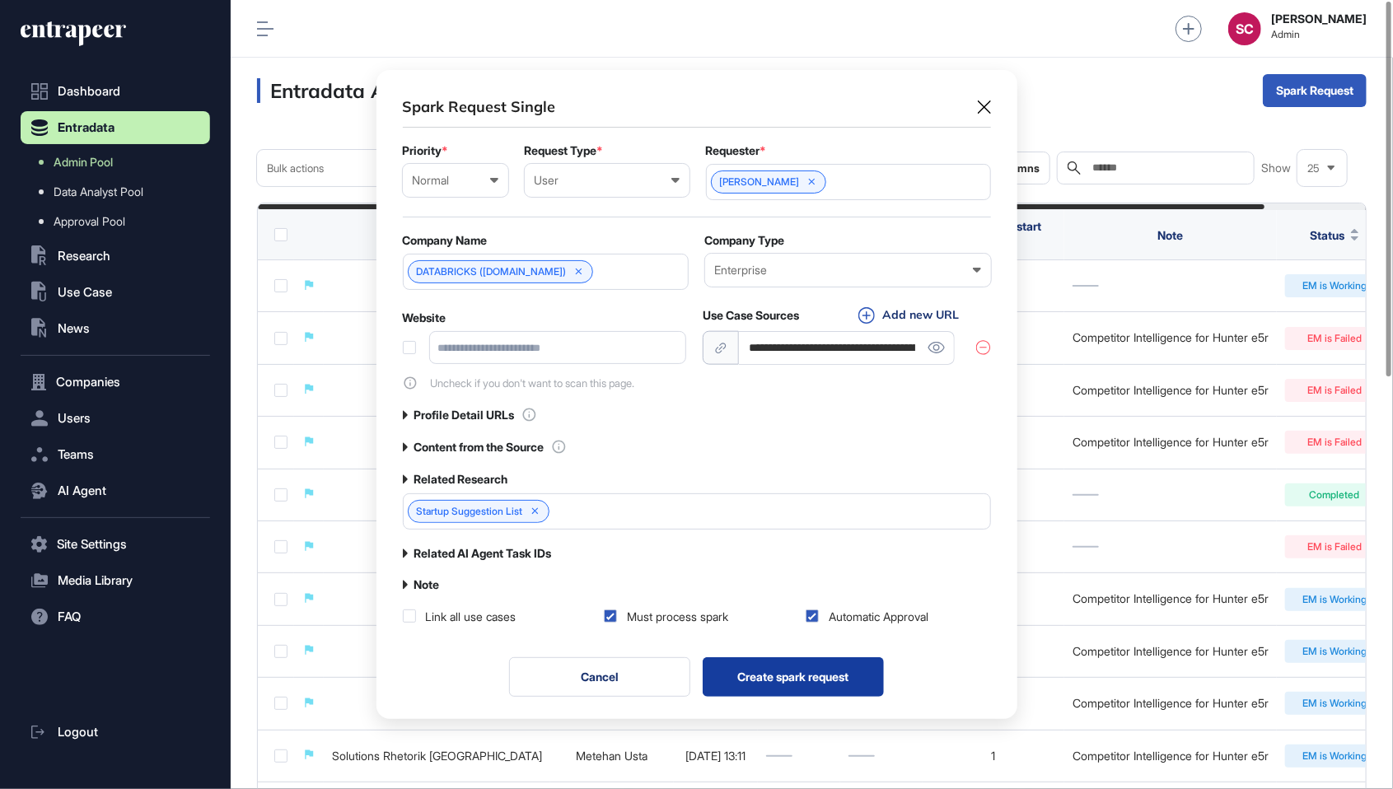
click at [815, 684] on button "Create spark request" at bounding box center [793, 678] width 181 height 40
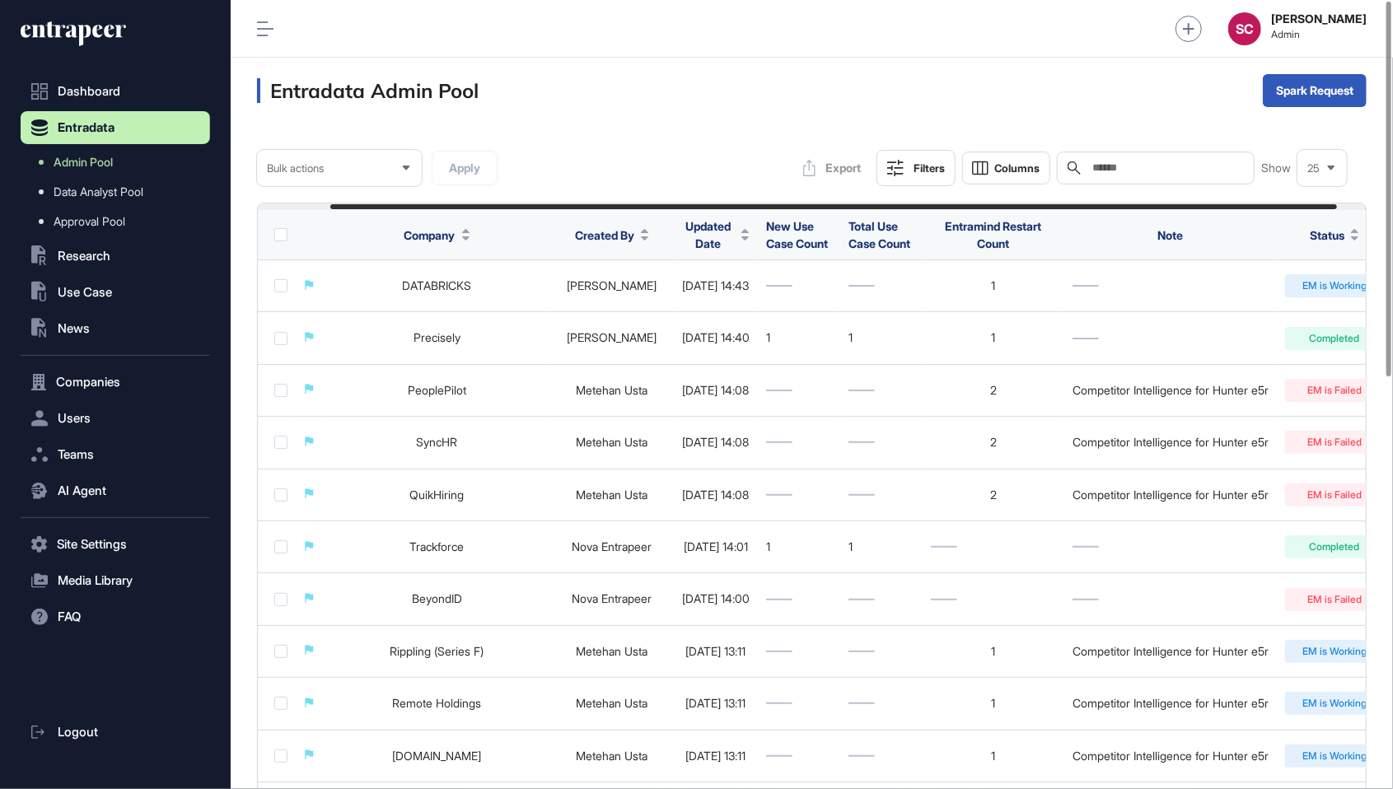
scroll to position [0, 111]
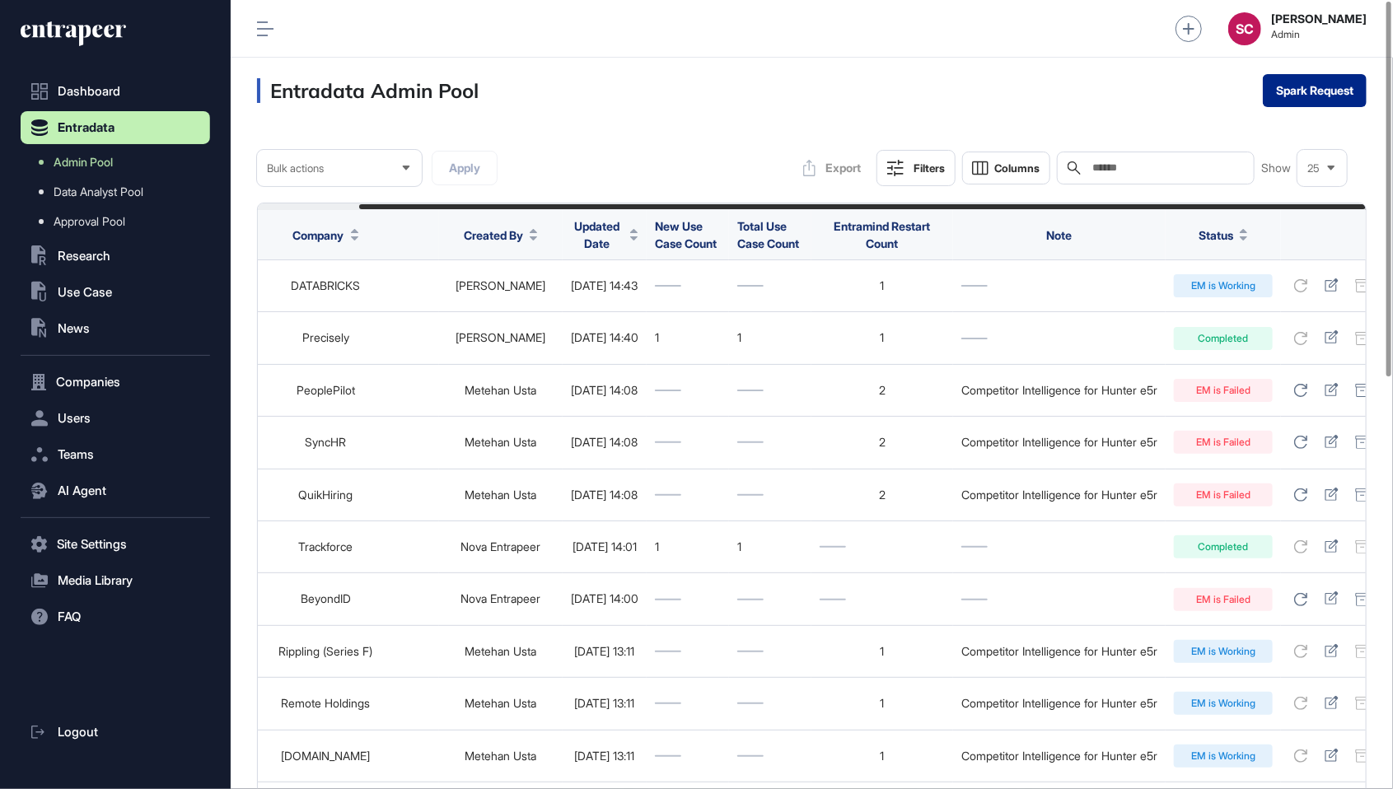
click at [1332, 92] on button "Spark Request" at bounding box center [1315, 90] width 104 height 33
click at [1297, 95] on button "Spark Request" at bounding box center [1315, 90] width 104 height 33
click at [1321, 129] on div "Single" at bounding box center [1315, 129] width 102 height 26
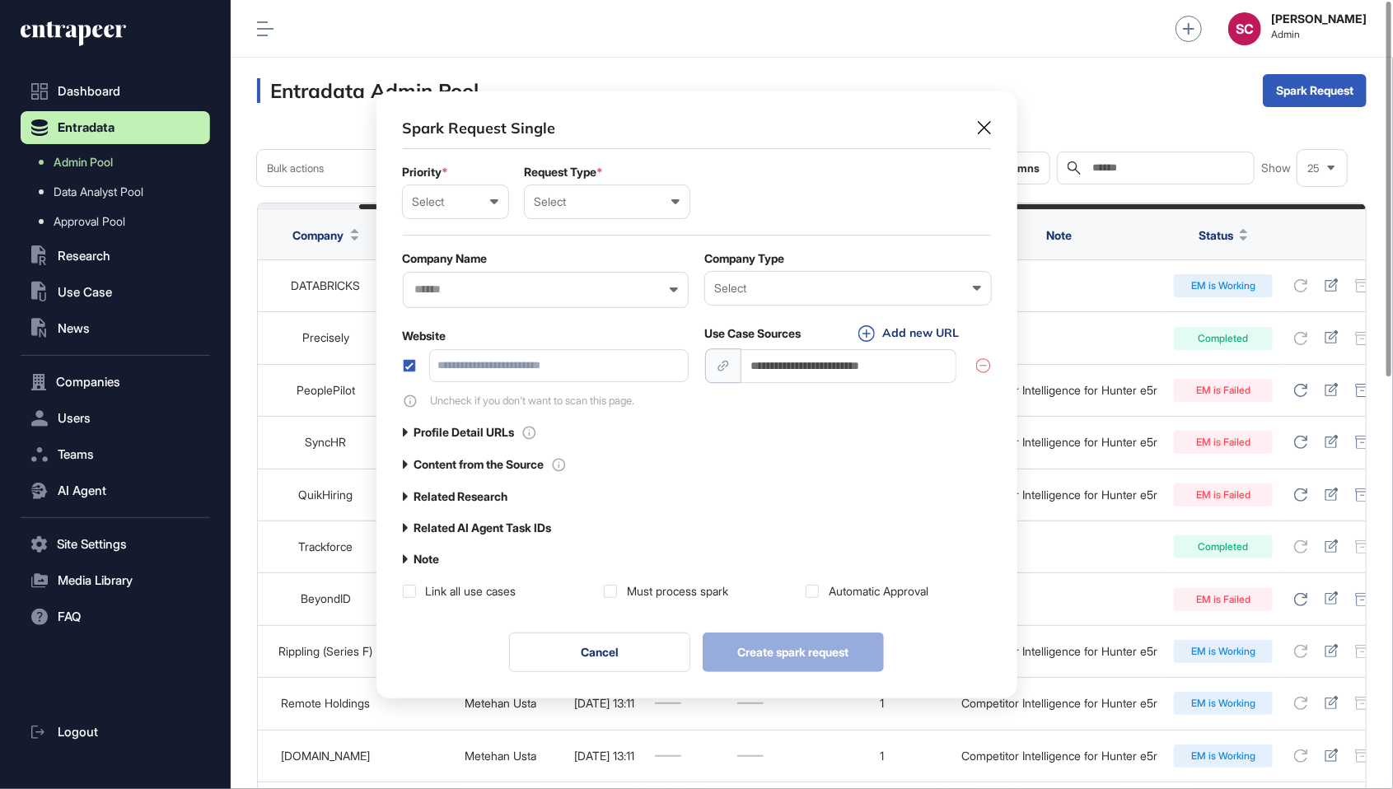
scroll to position [1, 7]
click at [466, 207] on div "Select" at bounding box center [456, 201] width 86 height 13
click at [0, 0] on div "Normal" at bounding box center [0, 0] width 0 height 0
click at [600, 200] on div "Select" at bounding box center [607, 201] width 145 height 13
click at [0, 0] on div "User" at bounding box center [0, 0] width 0 height 0
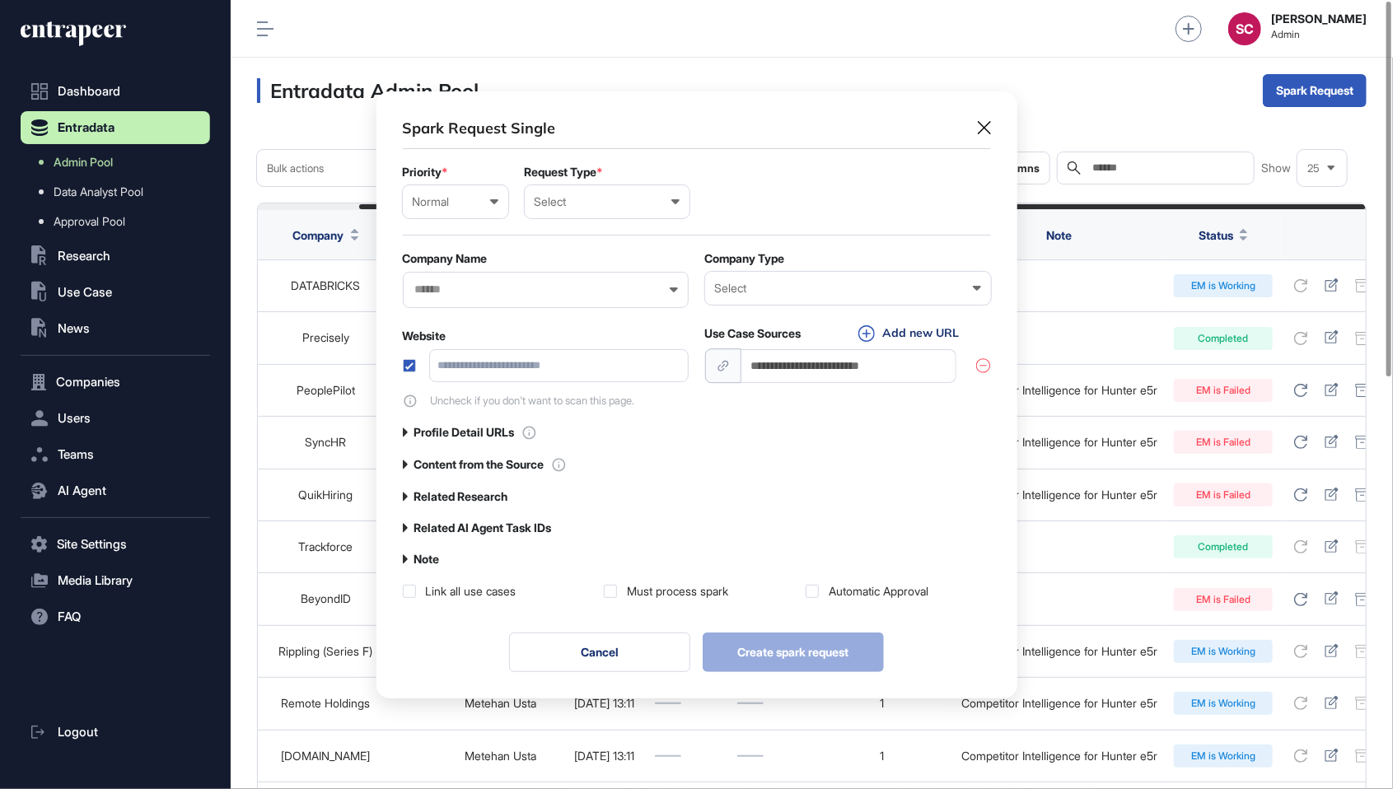
scroll to position [611, 640]
click at [822, 194] on div at bounding box center [848, 202] width 285 height 36
click at [844, 198] on input "text" at bounding box center [849, 201] width 264 height 14
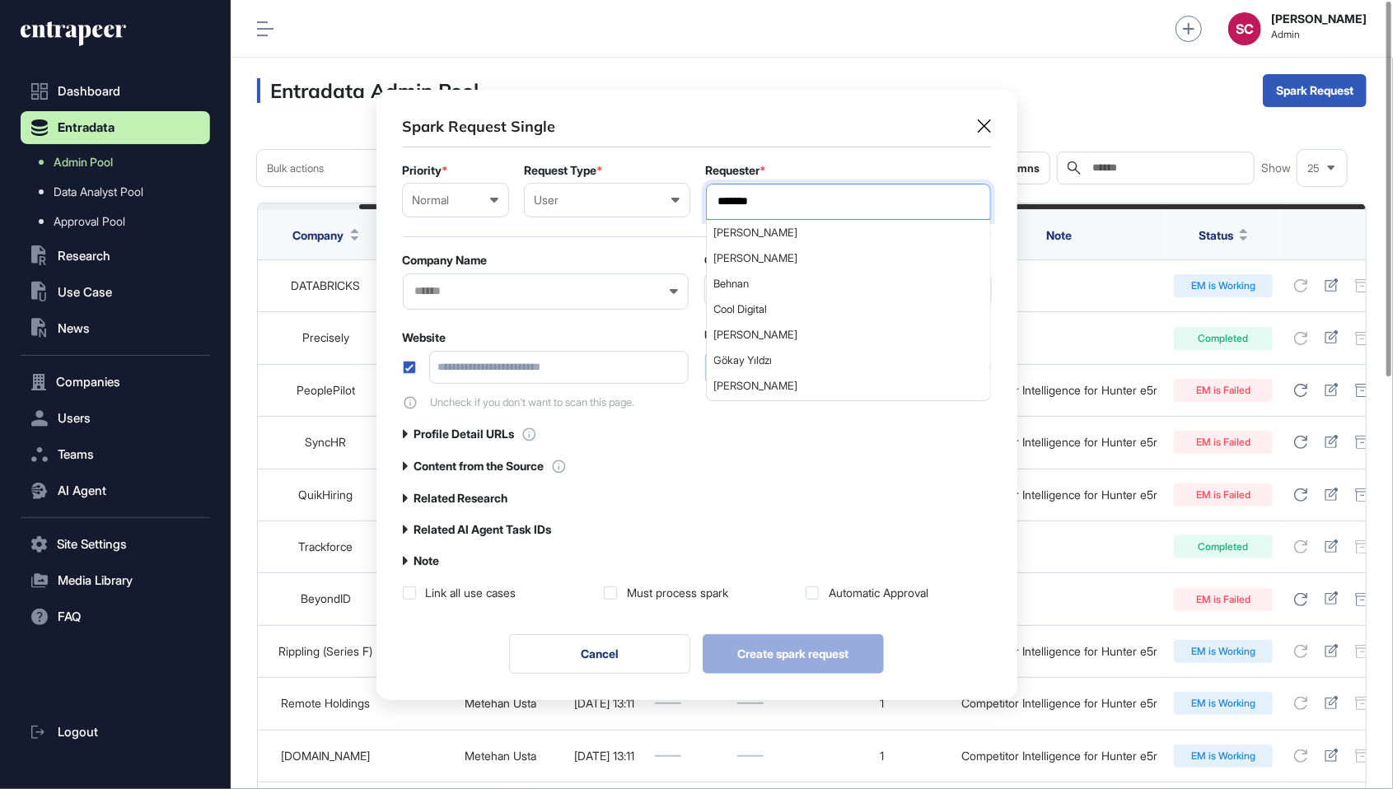
type input "*******"
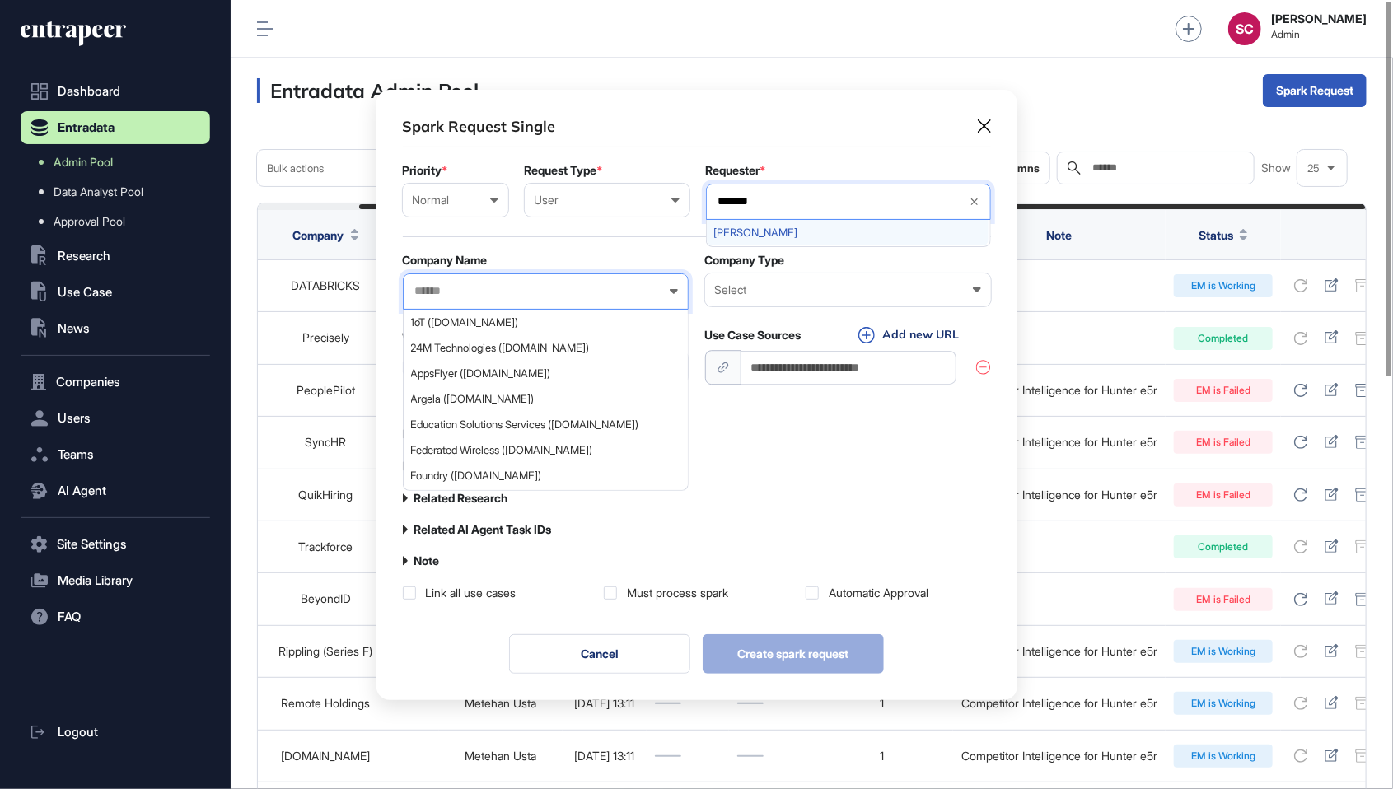
click at [910, 220] on div "[PERSON_NAME]" at bounding box center [848, 233] width 282 height 26
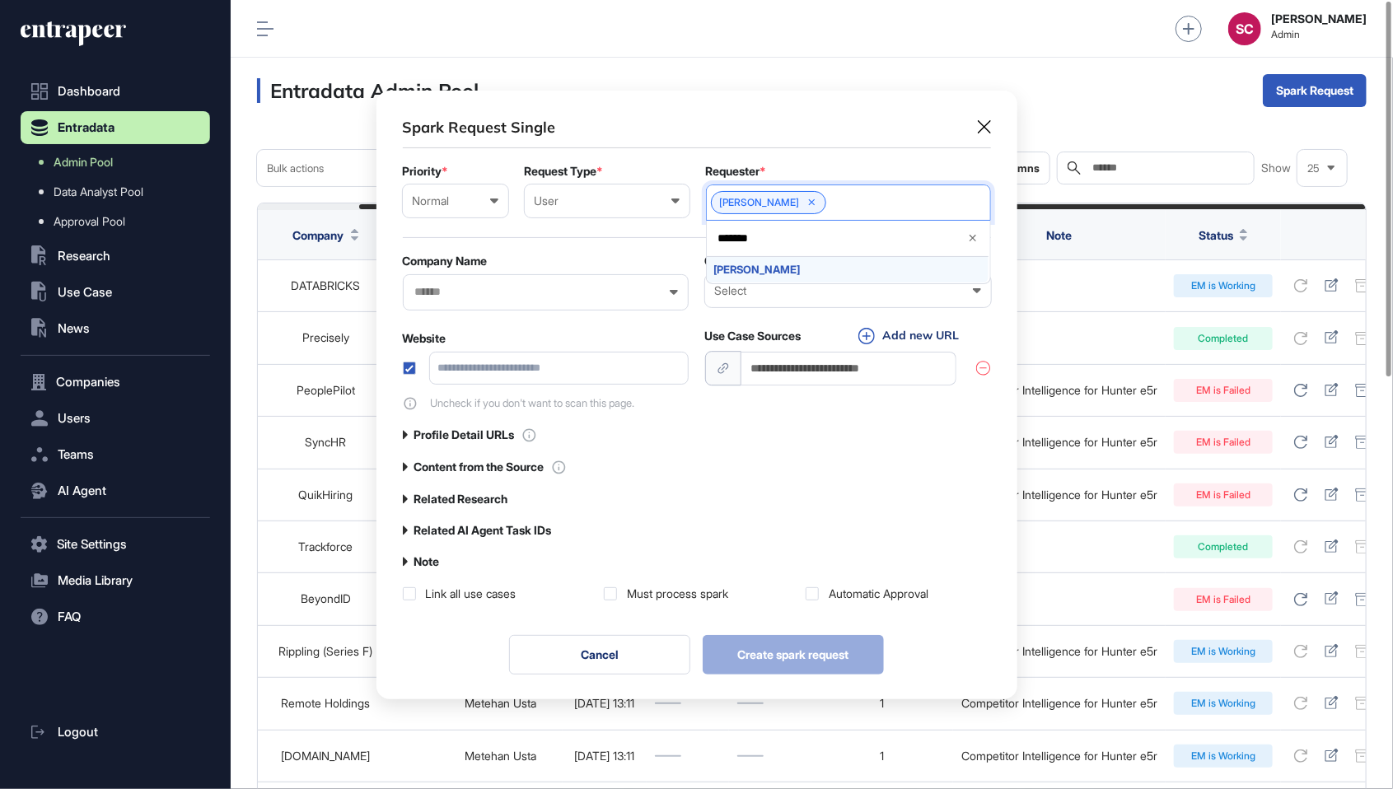
scroll to position [609, 640]
click at [587, 288] on input "text" at bounding box center [535, 292] width 243 height 14
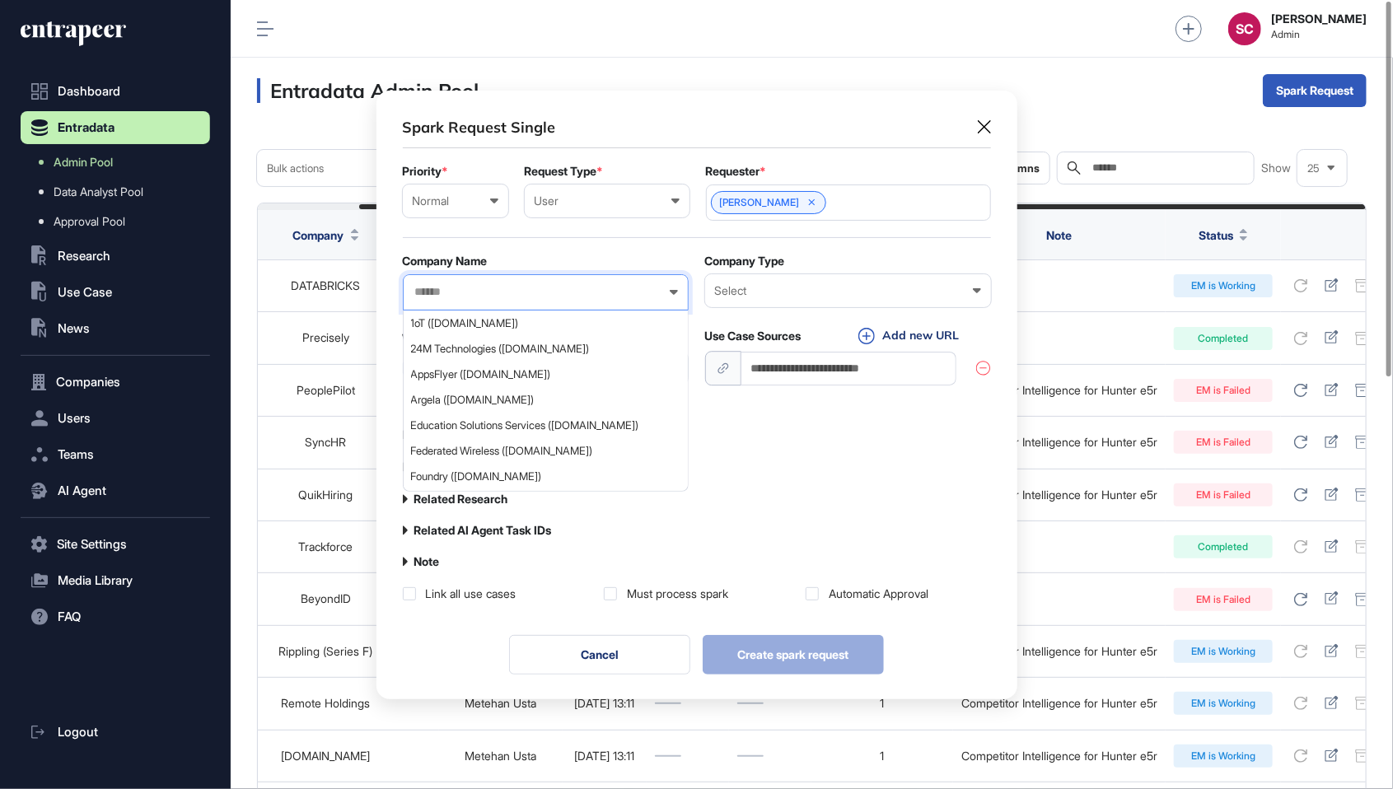
click at [608, 285] on input "text" at bounding box center [535, 292] width 243 height 14
type input "********"
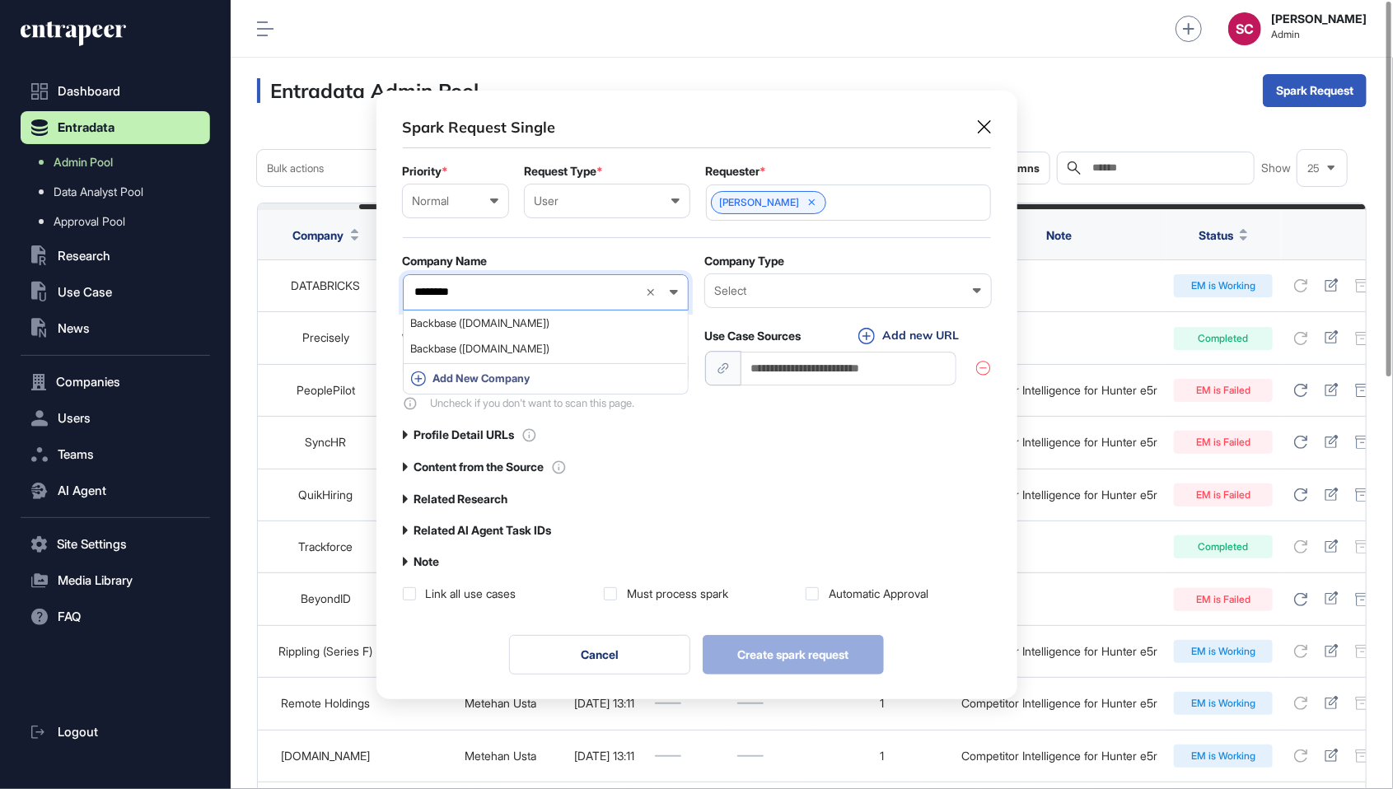
click at [511, 295] on input "********" at bounding box center [523, 292] width 218 height 14
click at [509, 318] on span "Backbase ([DOMAIN_NAME])" at bounding box center [545, 323] width 268 height 12
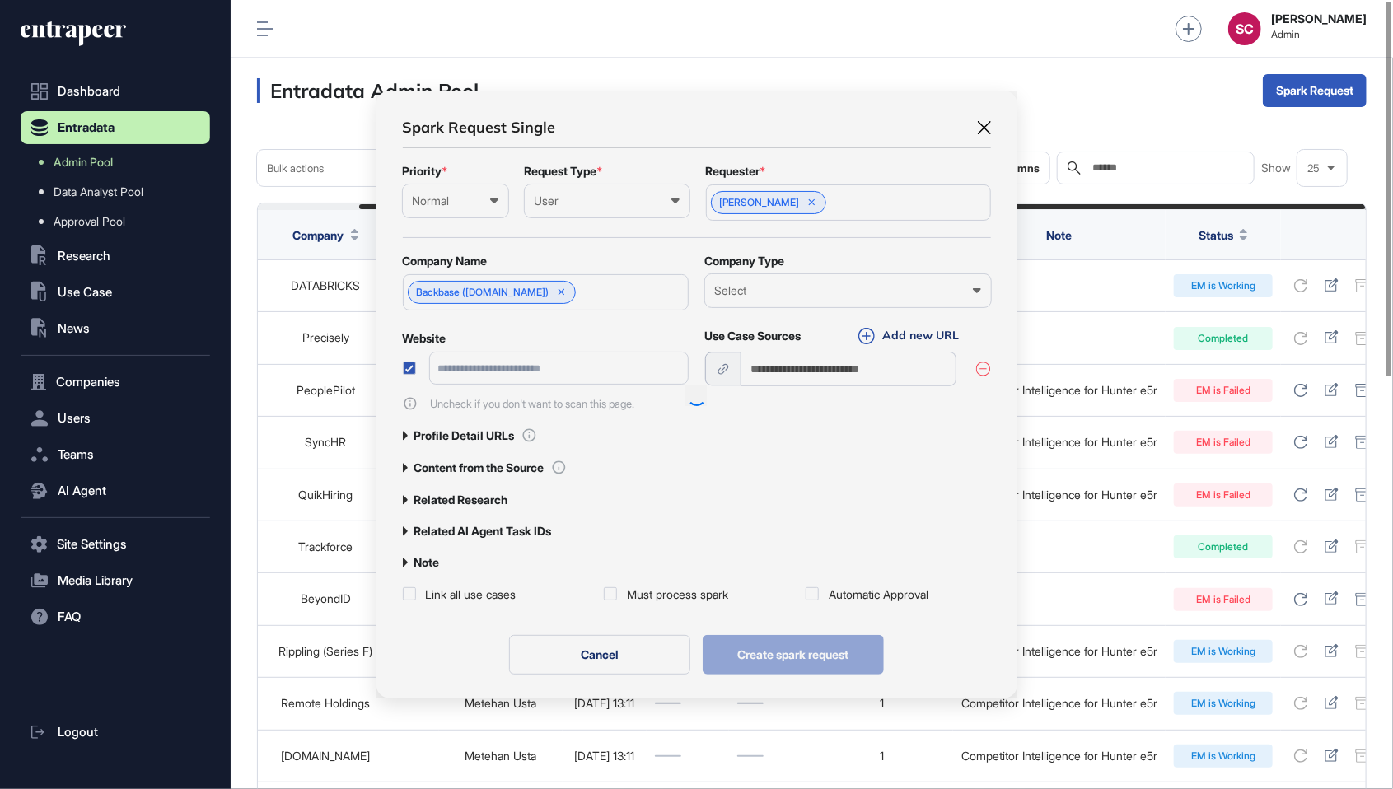
scroll to position [607, 640]
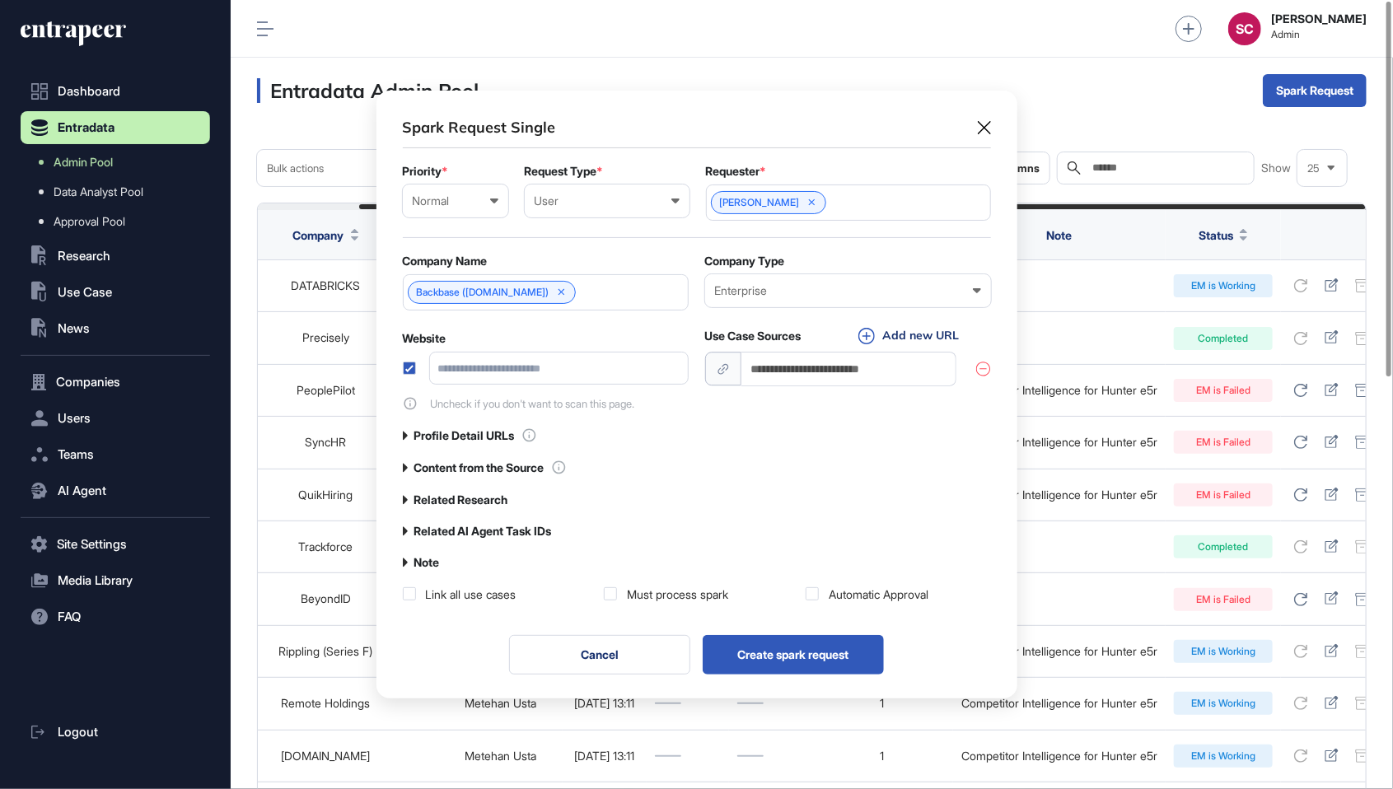
click at [394, 366] on div "Spark Request Single Priority * Normal Low Normal High Urgent Request Type * Us…" at bounding box center [697, 360] width 641 height 538
click at [901, 364] on input "url" at bounding box center [850, 369] width 216 height 34
type input "**********"
click at [502, 494] on label "Related Research" at bounding box center [461, 500] width 94 height 13
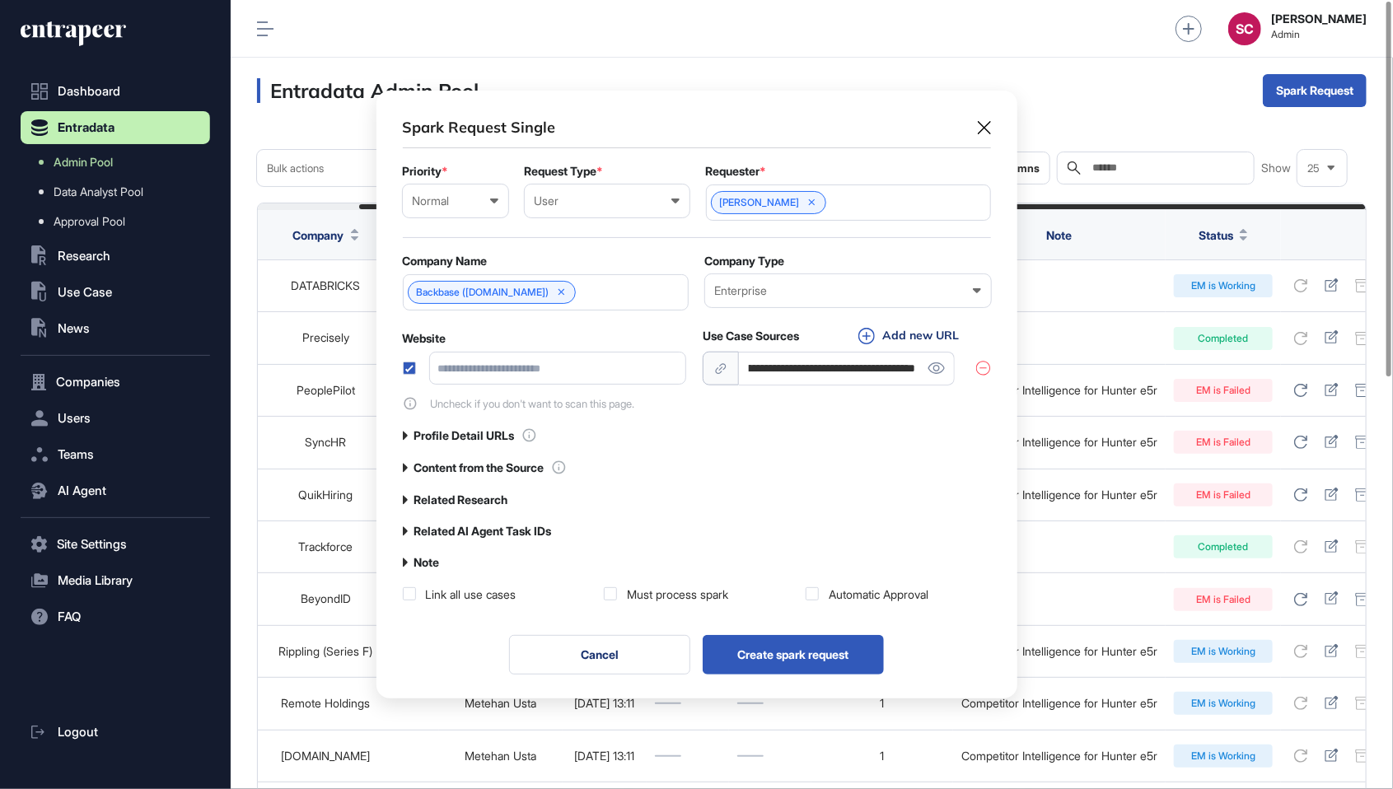
scroll to position [650, 640]
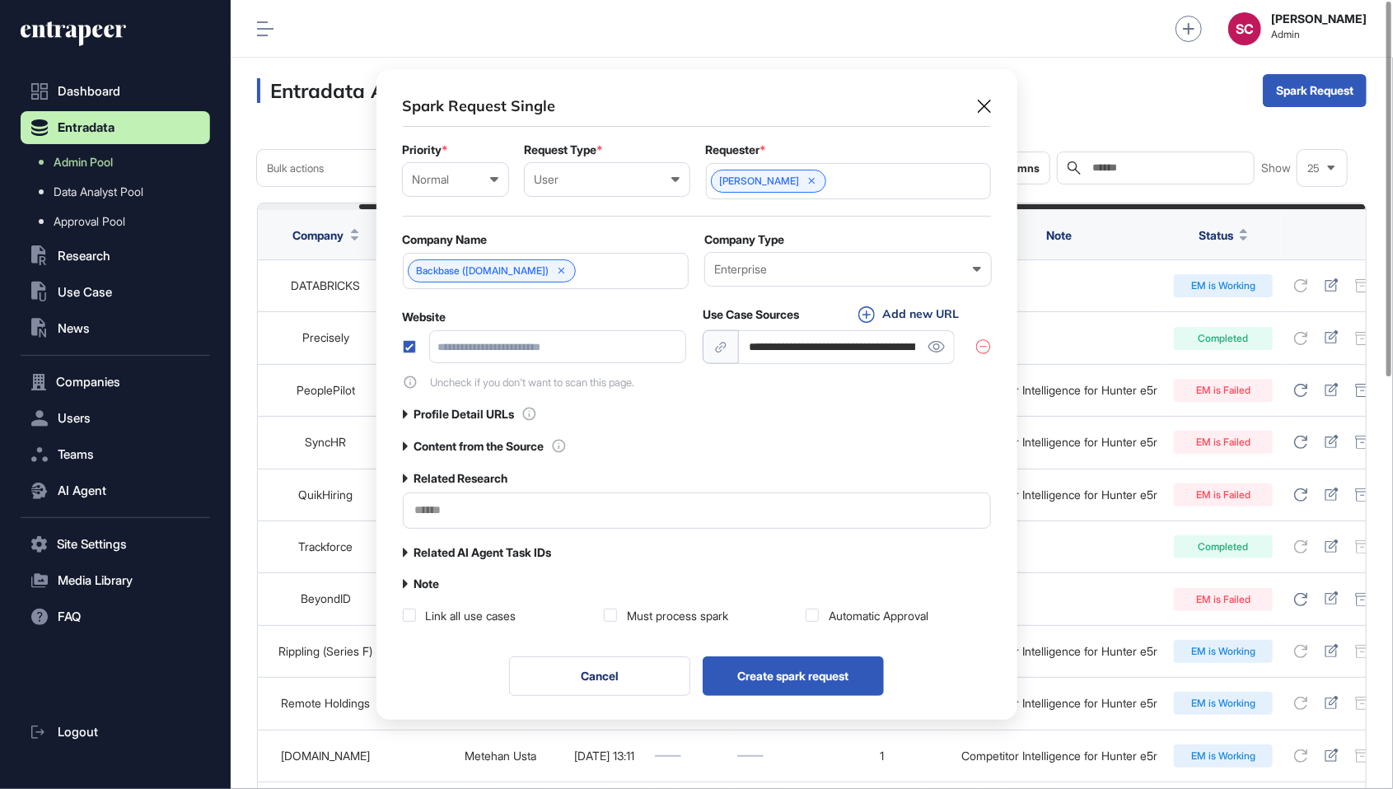
click at [653, 509] on input "text" at bounding box center [697, 510] width 567 height 14
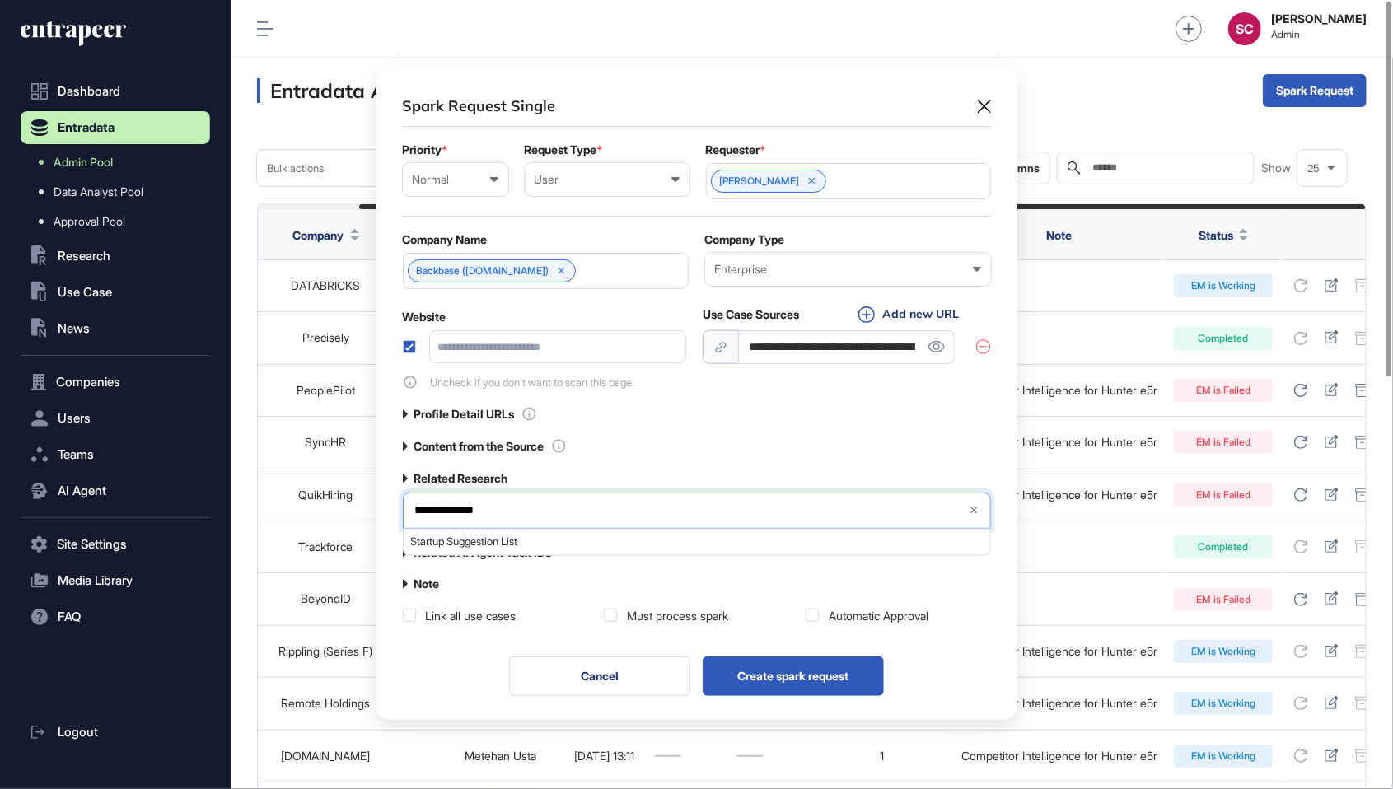
type input "**********"
click at [515, 524] on div "**********" at bounding box center [697, 511] width 588 height 36
click at [528, 536] on span "Startup Suggestion List" at bounding box center [696, 542] width 570 height 12
click at [656, 609] on div "Must process spark" at bounding box center [677, 617] width 101 height 16
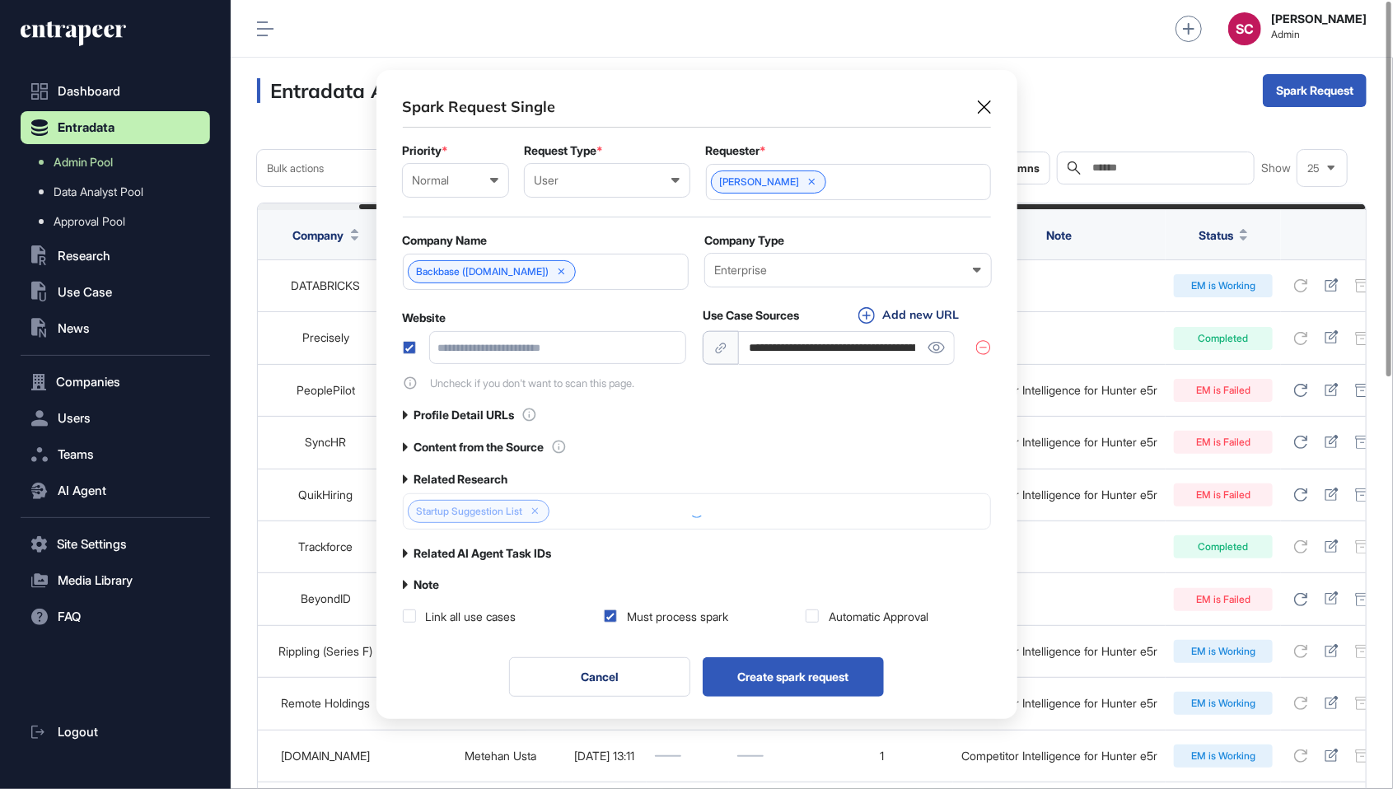
click at [866, 615] on div "Automatic Approval" at bounding box center [879, 617] width 100 height 16
click at [429, 340] on input "url" at bounding box center [557, 347] width 257 height 33
click at [394, 343] on div "**********" at bounding box center [697, 360] width 641 height 581
click at [410, 341] on label at bounding box center [409, 347] width 13 height 13
click at [842, 676] on button "Create spark request" at bounding box center [793, 678] width 181 height 40
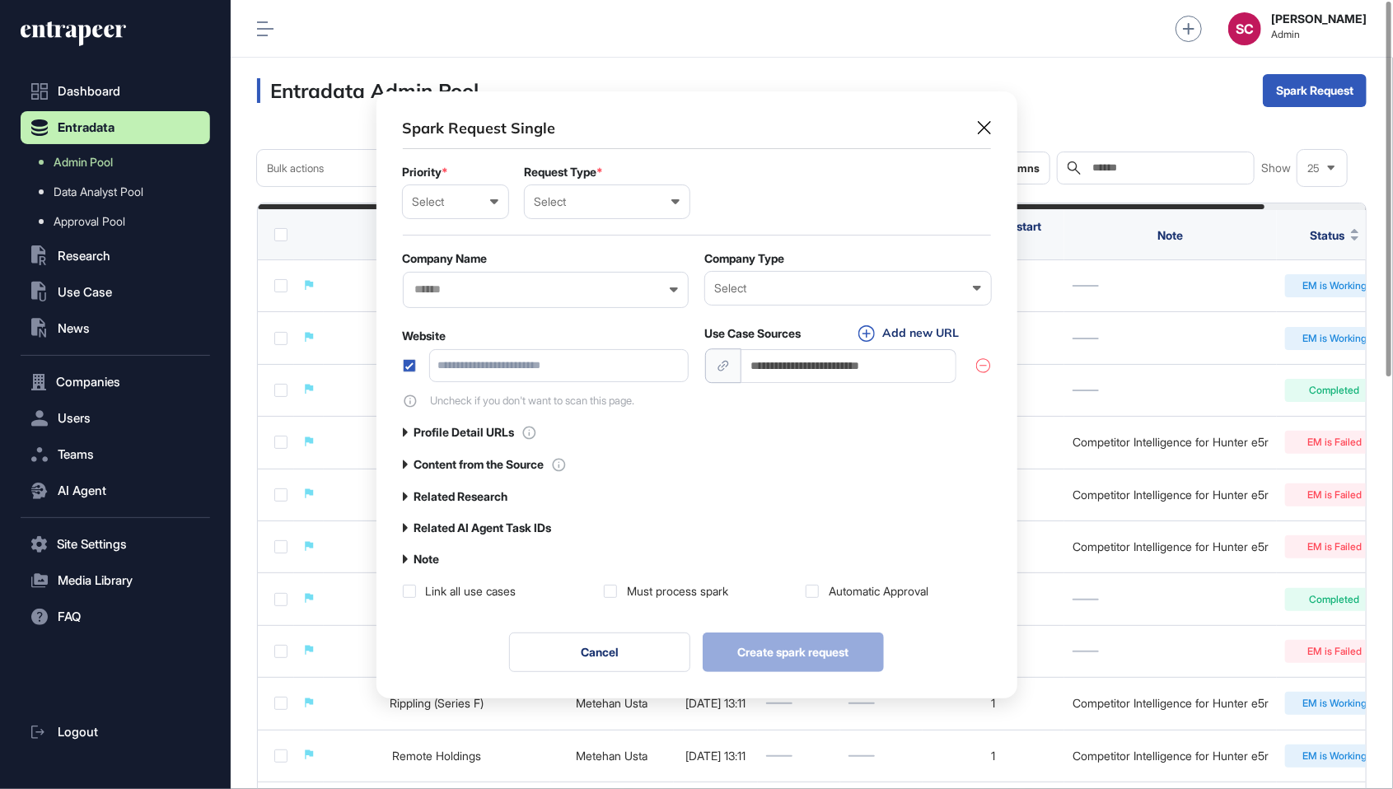
scroll to position [1, 7]
click at [459, 191] on div "Select Low Normal High Urgent" at bounding box center [455, 201] width 105 height 33
click at [0, 0] on div "Normal" at bounding box center [0, 0] width 0 height 0
click at [616, 190] on div "Select User Company Customer Request ID" at bounding box center [607, 201] width 165 height 33
click at [0, 0] on div "User" at bounding box center [0, 0] width 0 height 0
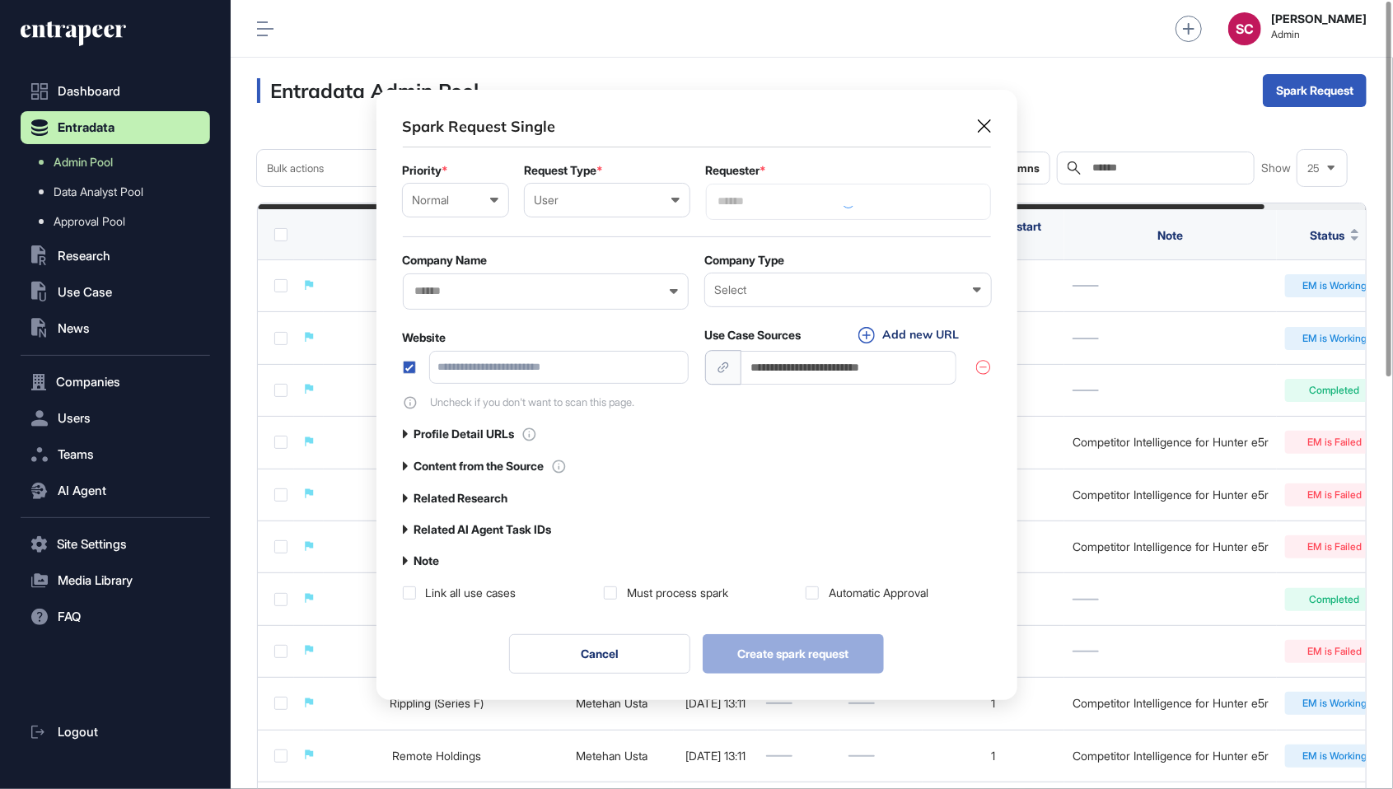
scroll to position [611, 640]
click at [822, 191] on div at bounding box center [848, 202] width 285 height 36
click at [810, 201] on input "text" at bounding box center [849, 201] width 264 height 14
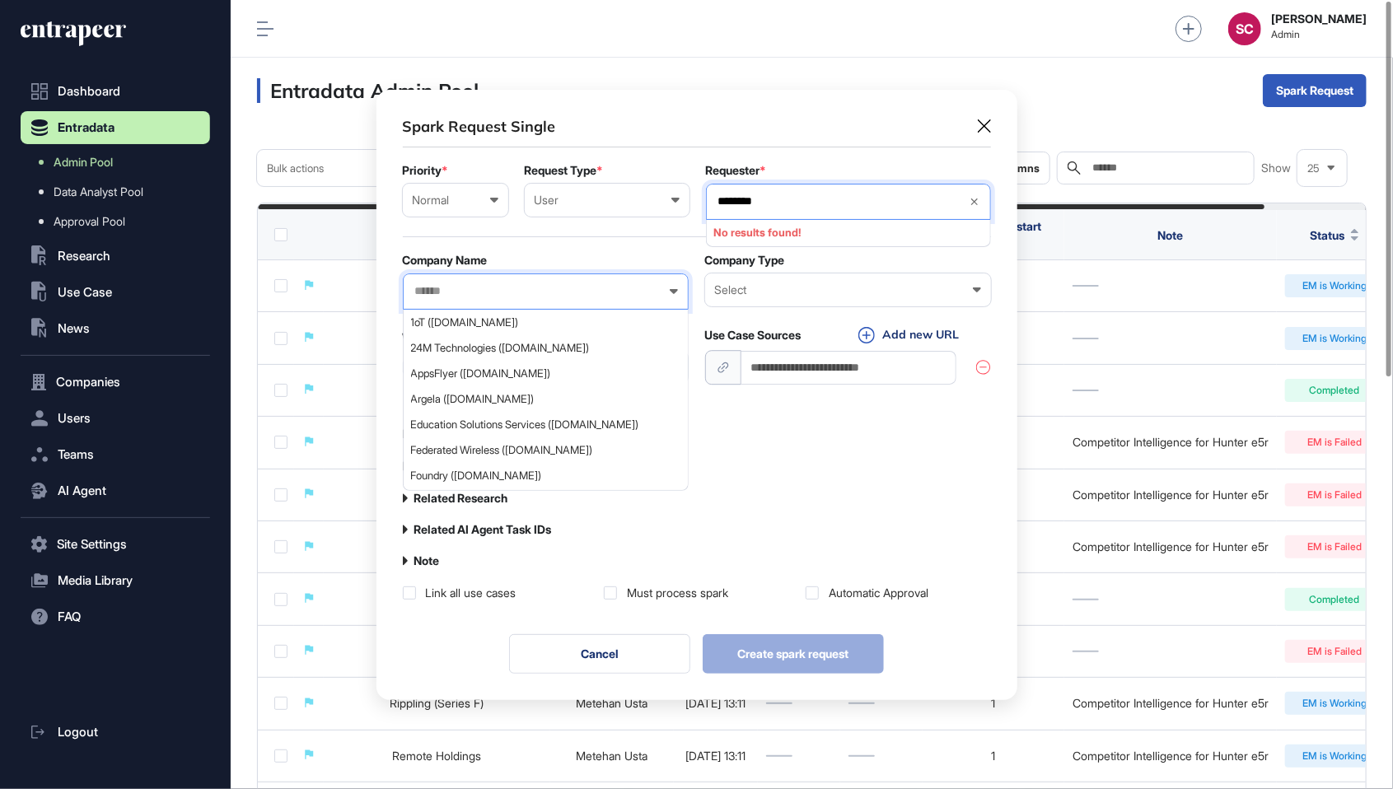
click at [859, 199] on input "*******" at bounding box center [836, 201] width 239 height 14
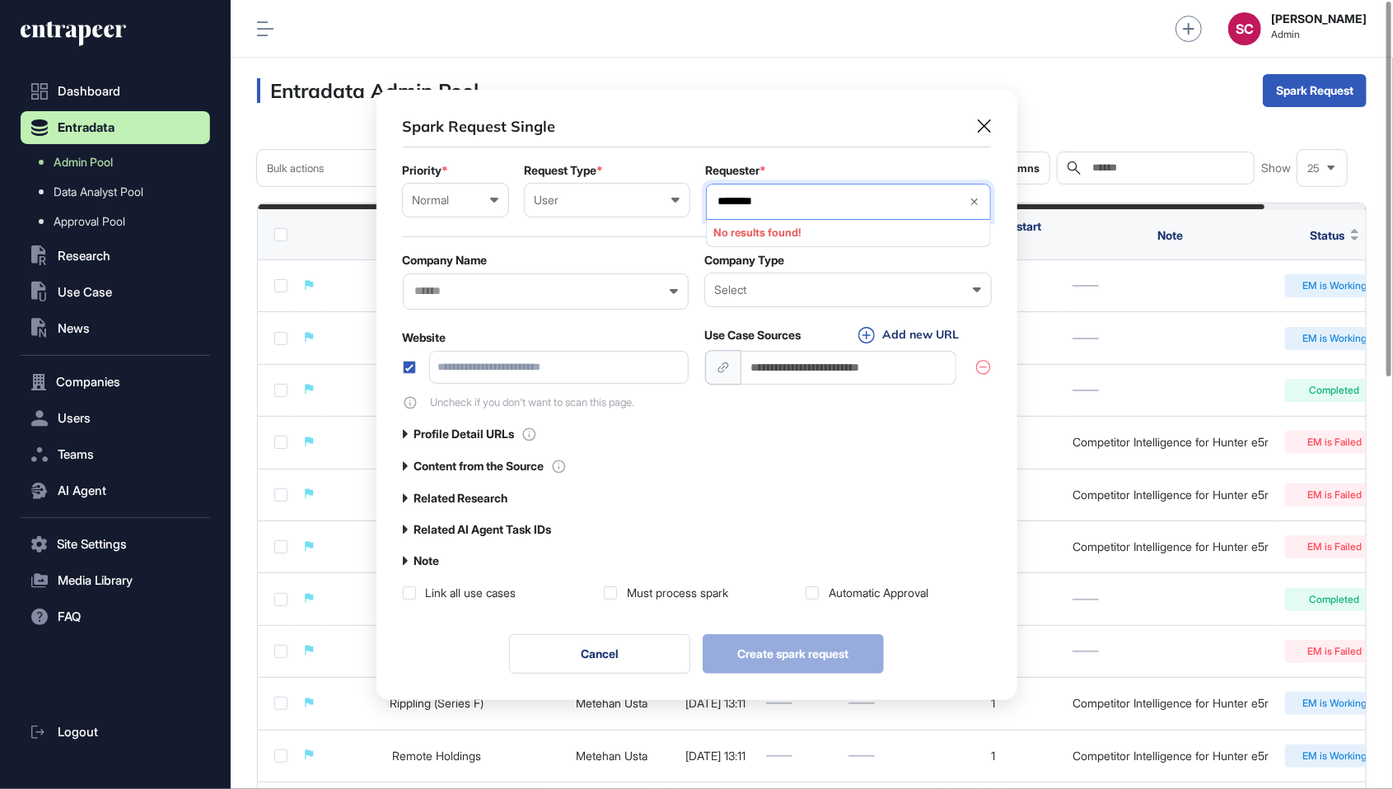
type input "*******"
click at [859, 237] on span "[PERSON_NAME]" at bounding box center [847, 233] width 267 height 12
click at [625, 307] on div at bounding box center [546, 292] width 286 height 36
click at [775, 299] on div "Select Enterprise Startup Investor Non-Profit Organization Government Not Yet D…" at bounding box center [848, 290] width 286 height 33
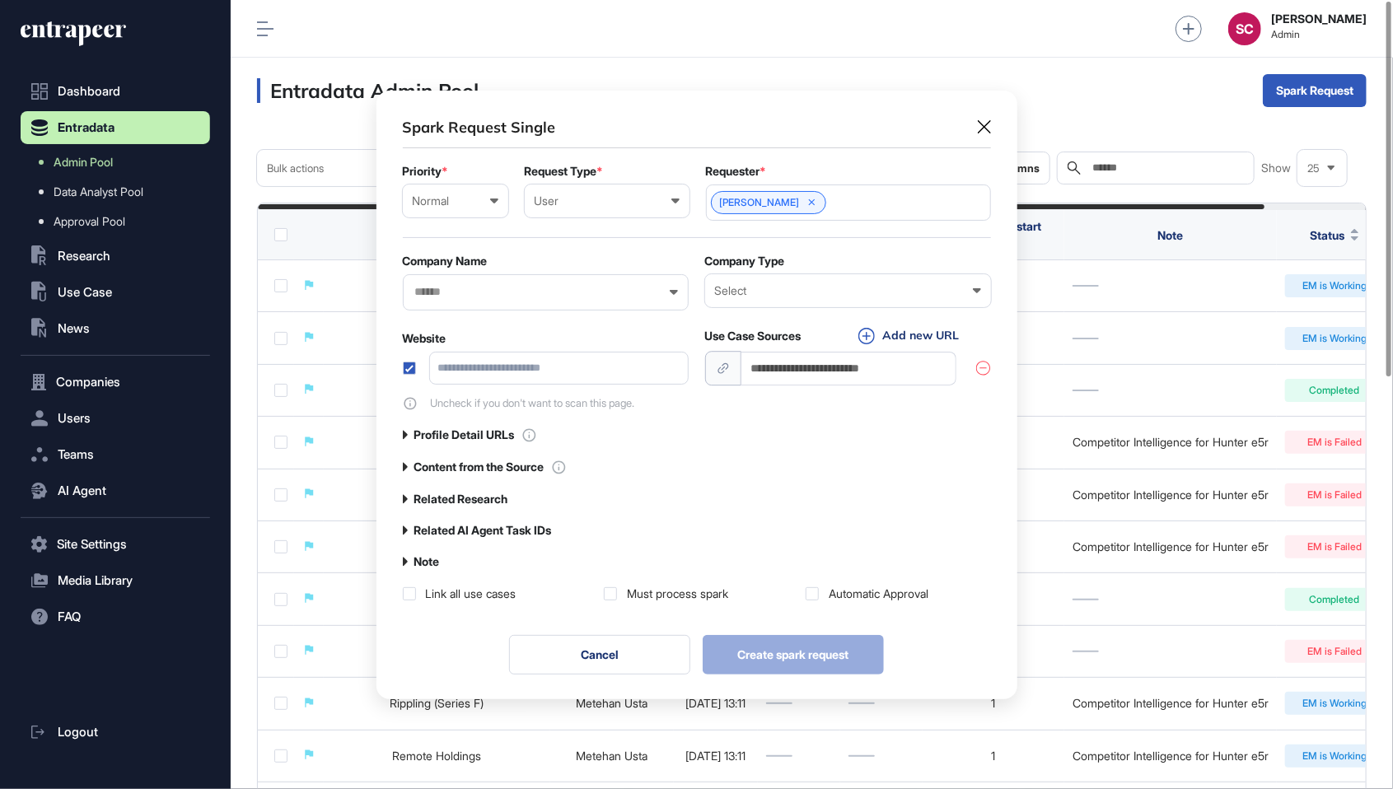
click at [641, 335] on div "Website" at bounding box center [546, 338] width 286 height 13
click at [775, 371] on input "url" at bounding box center [850, 369] width 216 height 34
type input "**********"
click at [490, 308] on div at bounding box center [546, 292] width 286 height 36
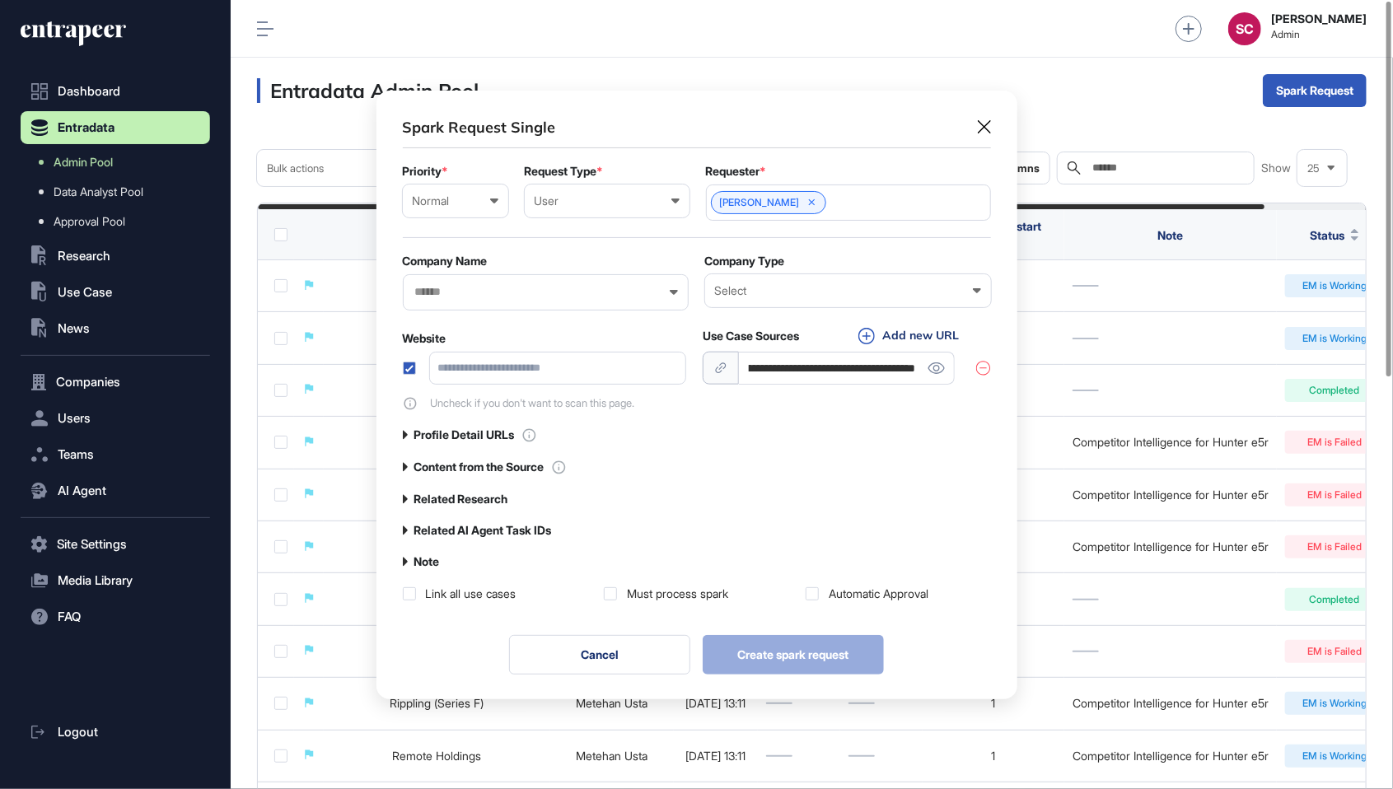
scroll to position [0, 0]
click at [589, 291] on input "text" at bounding box center [535, 292] width 243 height 14
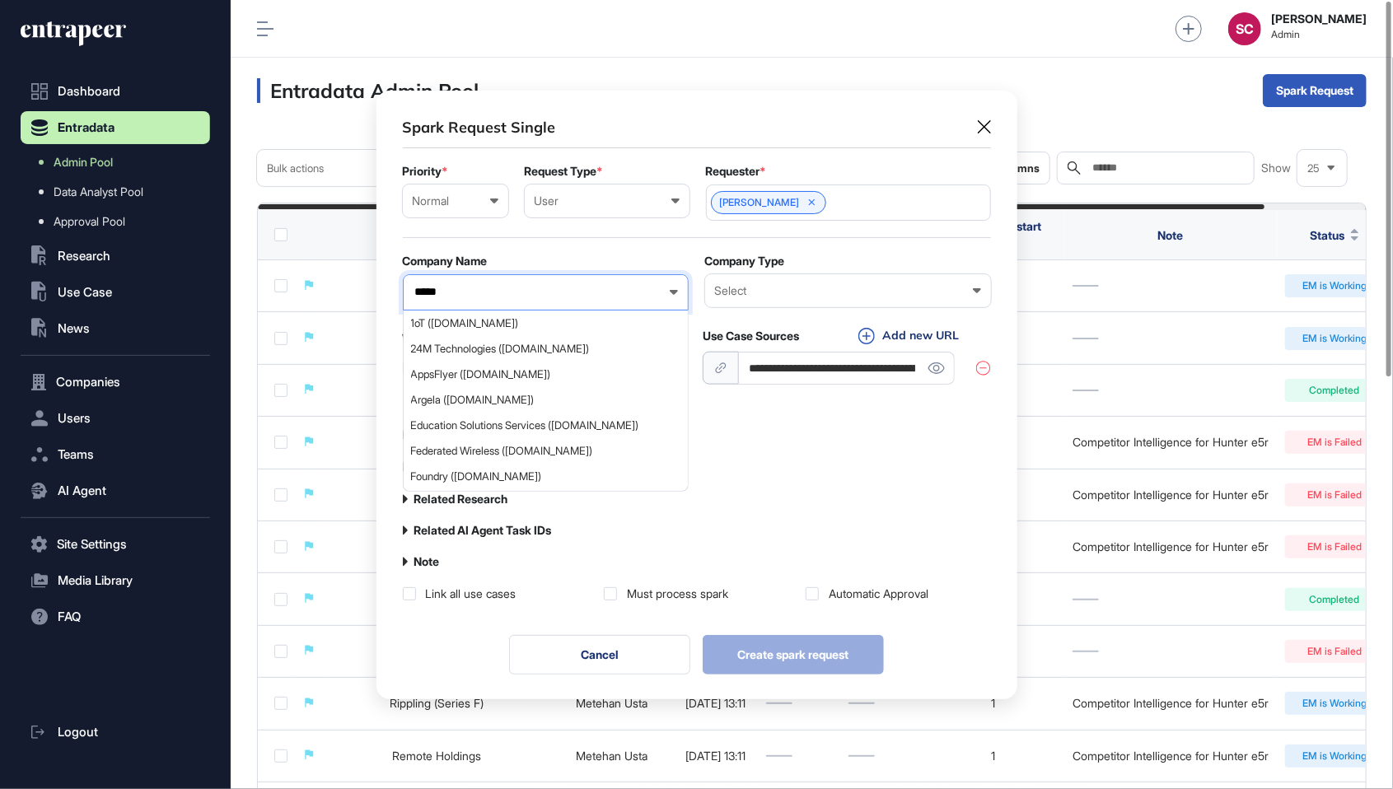
type input "*****"
click at [536, 394] on span "Alloy ([DOMAIN_NAME])" at bounding box center [545, 400] width 268 height 12
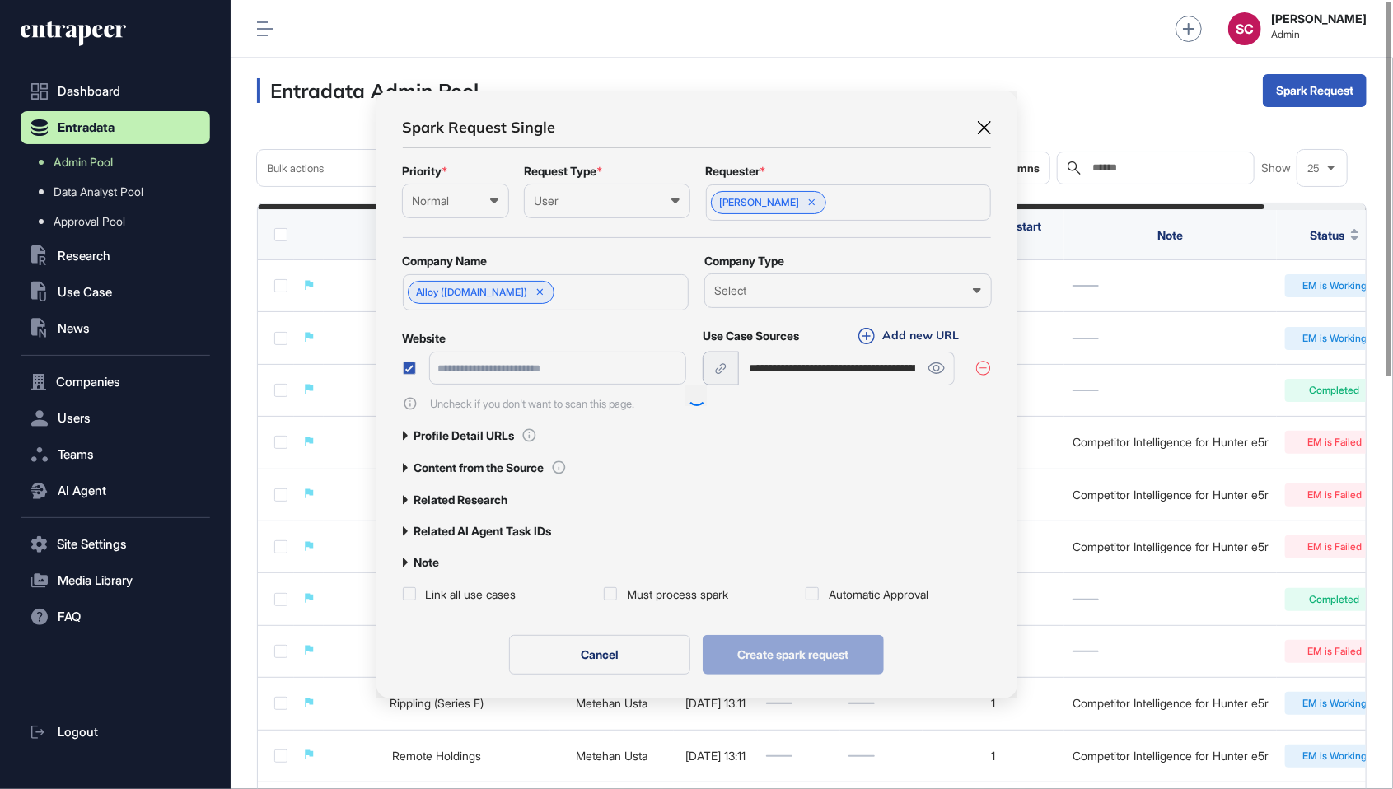
scroll to position [607, 640]
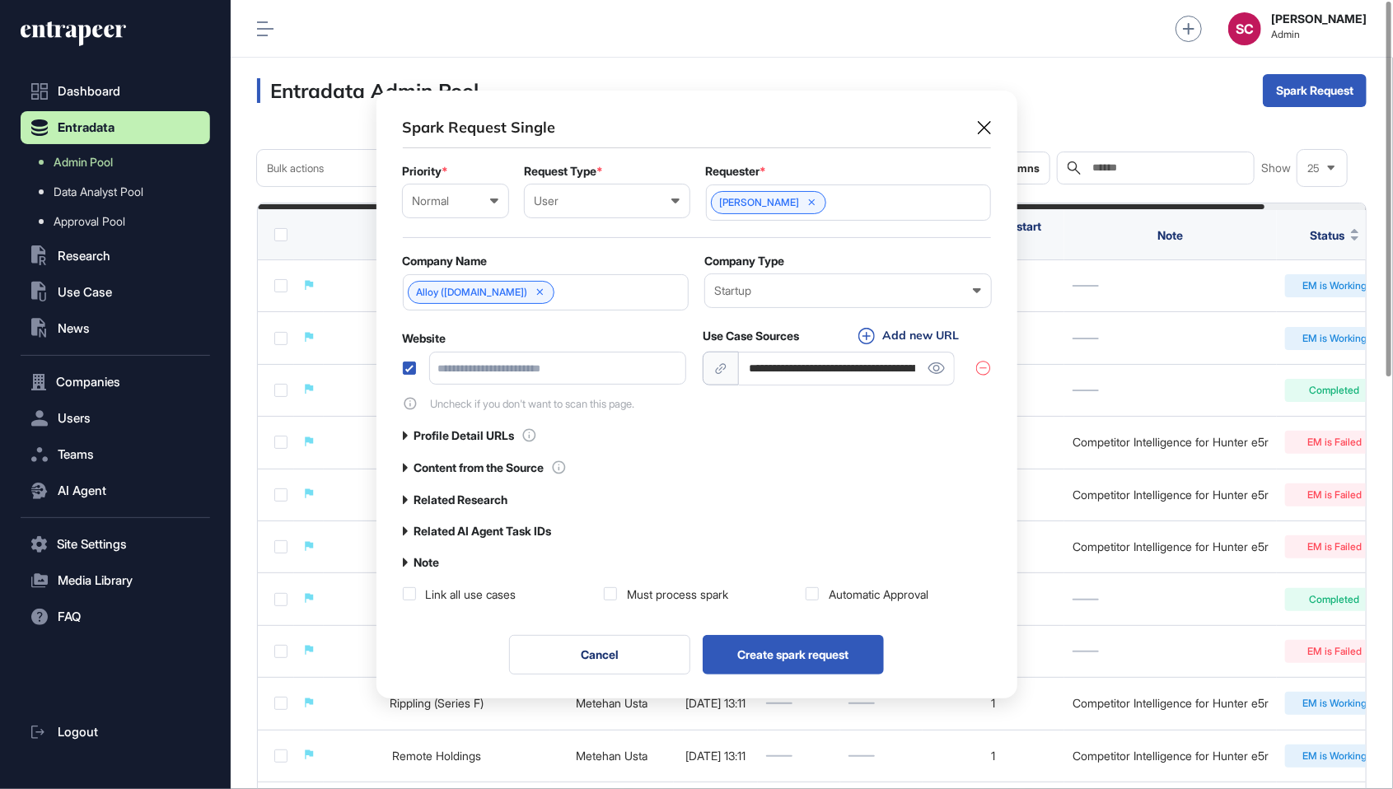
click at [409, 362] on label at bounding box center [409, 368] width 13 height 13
click at [690, 594] on div "Must process spark" at bounding box center [677, 595] width 101 height 16
click at [887, 594] on div "Automatic Approval" at bounding box center [879, 595] width 100 height 16
click at [503, 498] on label "Related Research" at bounding box center [461, 500] width 94 height 13
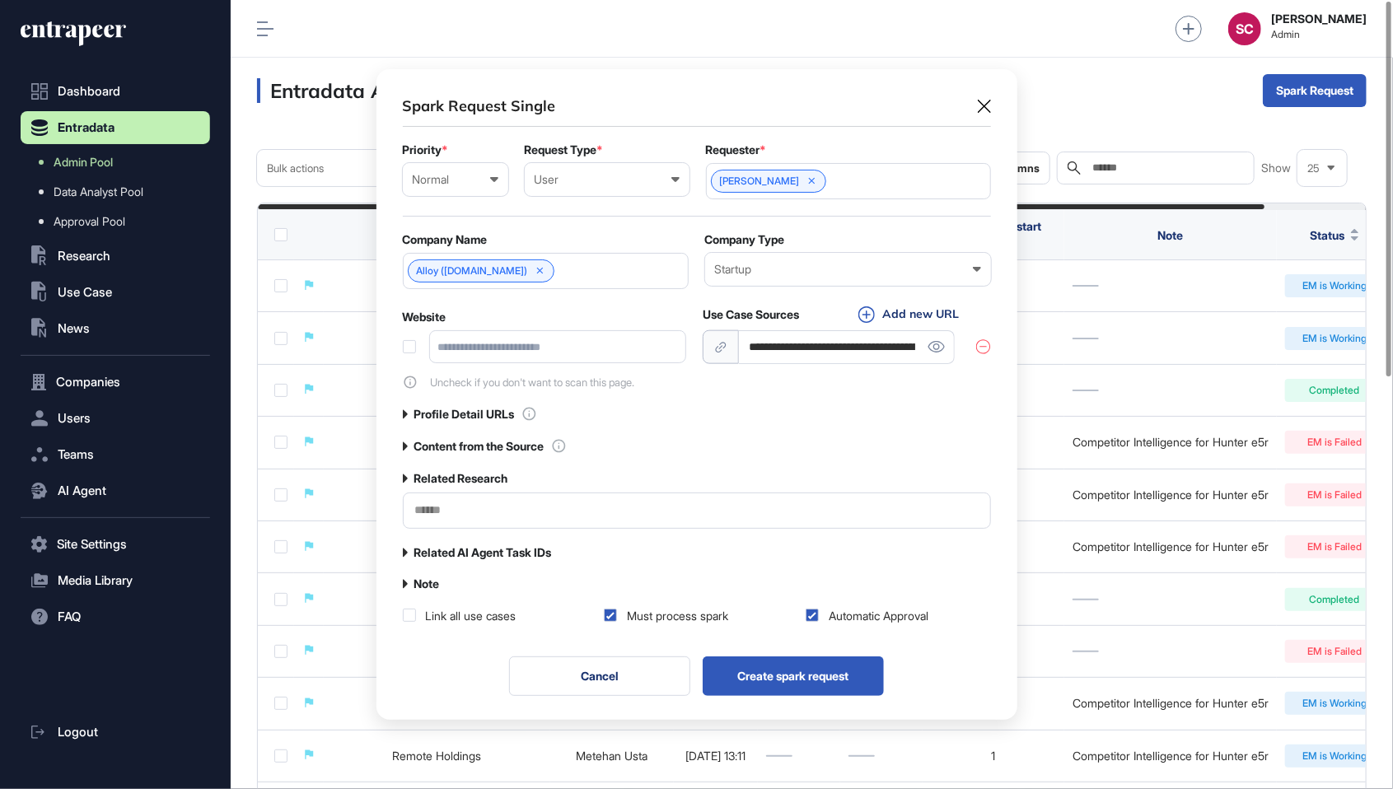
scroll to position [650, 640]
click at [617, 512] on input "text" at bounding box center [697, 510] width 567 height 14
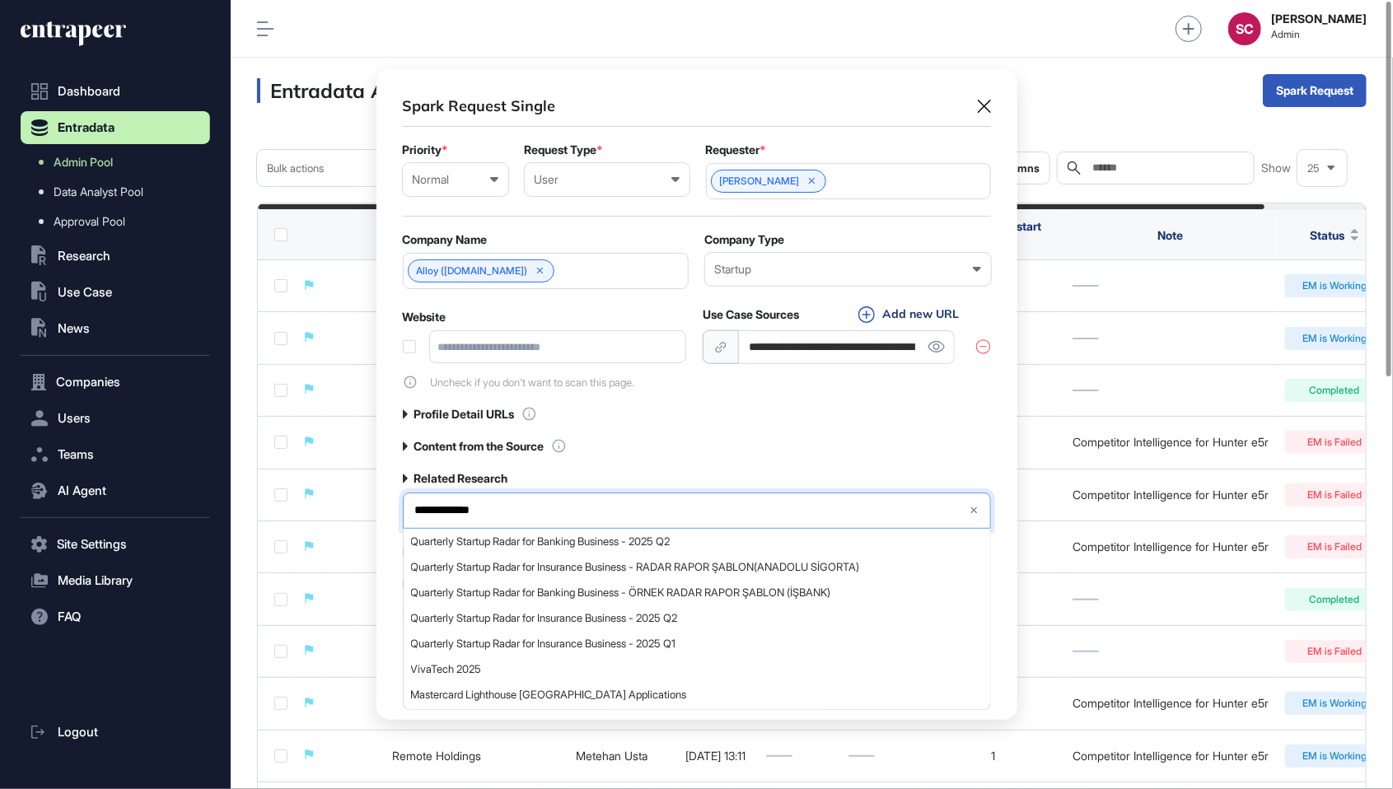
type input "**********"
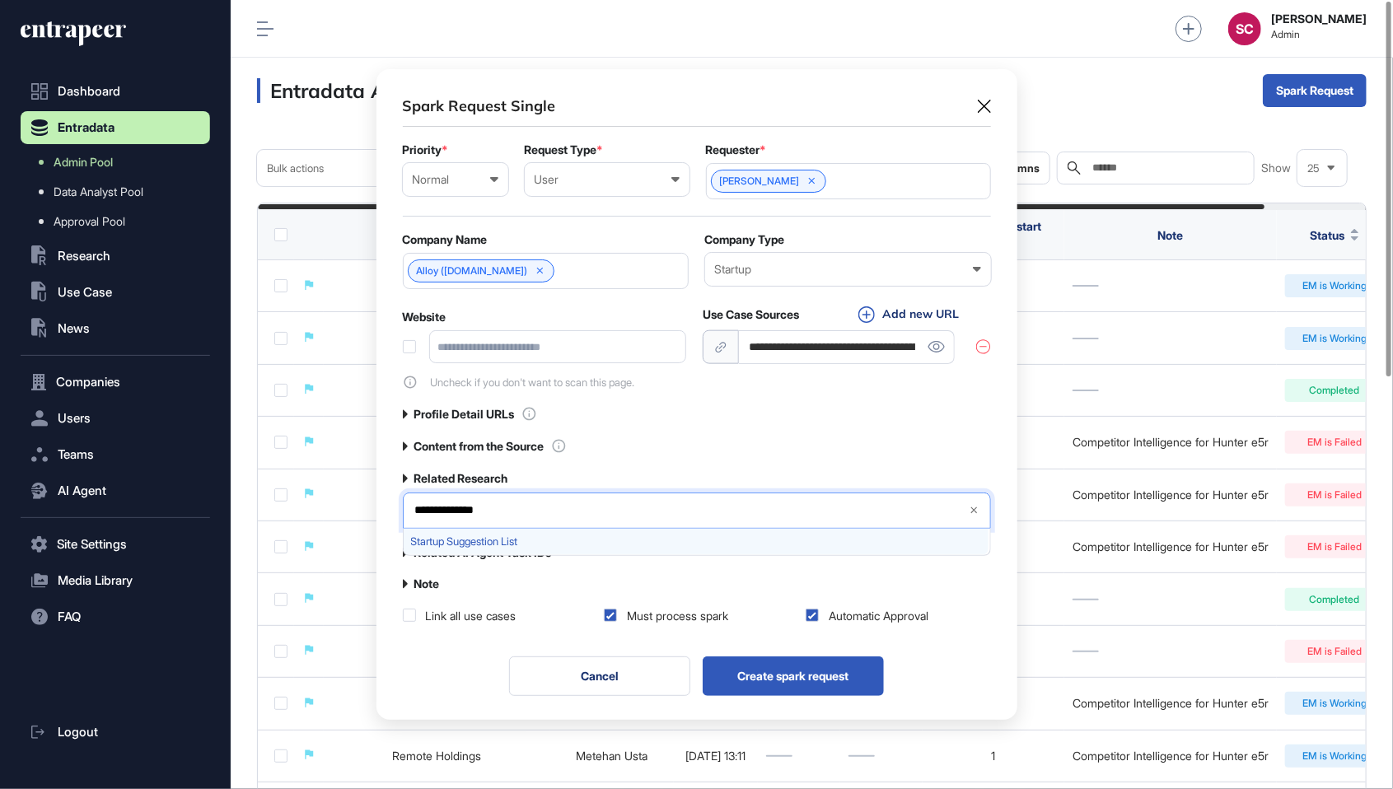
click at [522, 538] on span "Startup Suggestion List" at bounding box center [696, 542] width 570 height 12
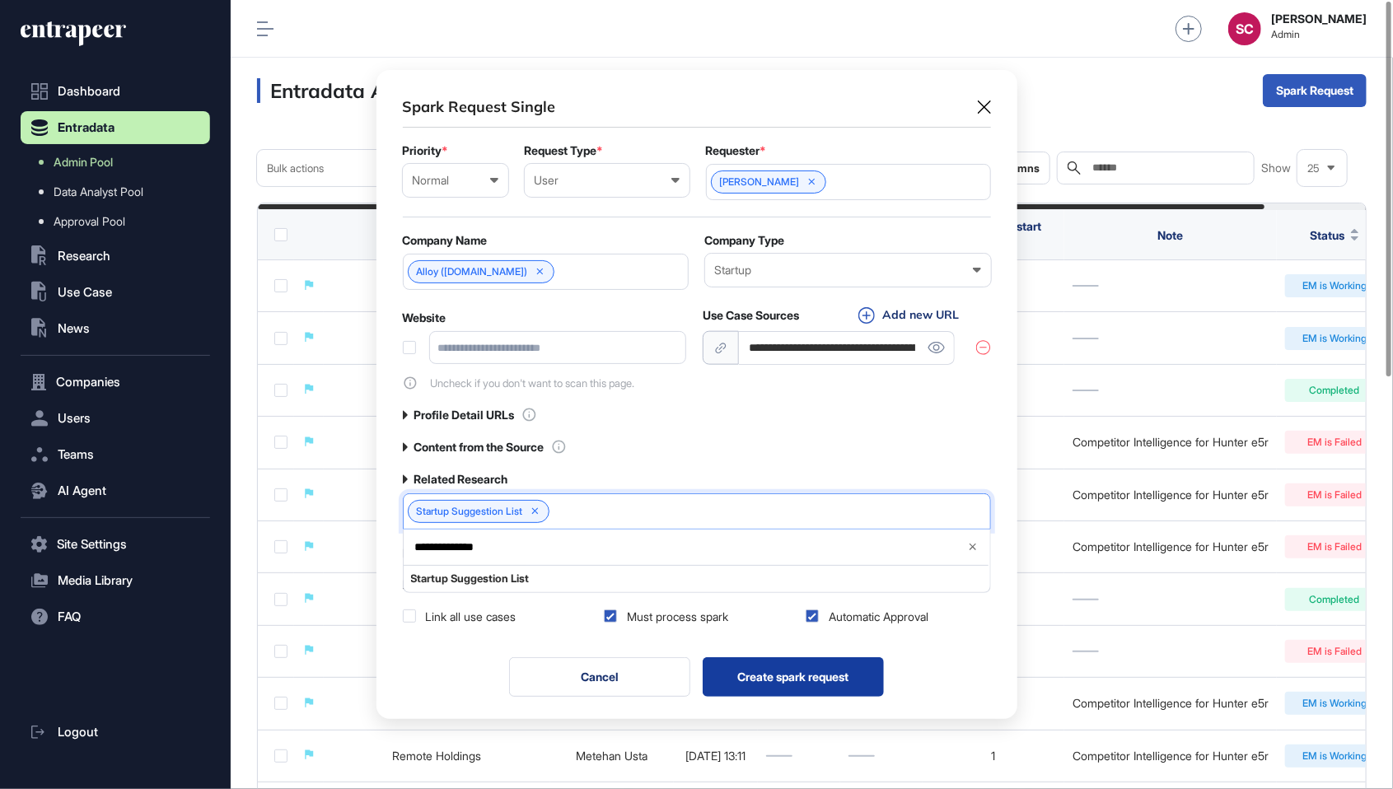
click at [805, 664] on button "Create spark request" at bounding box center [793, 678] width 181 height 40
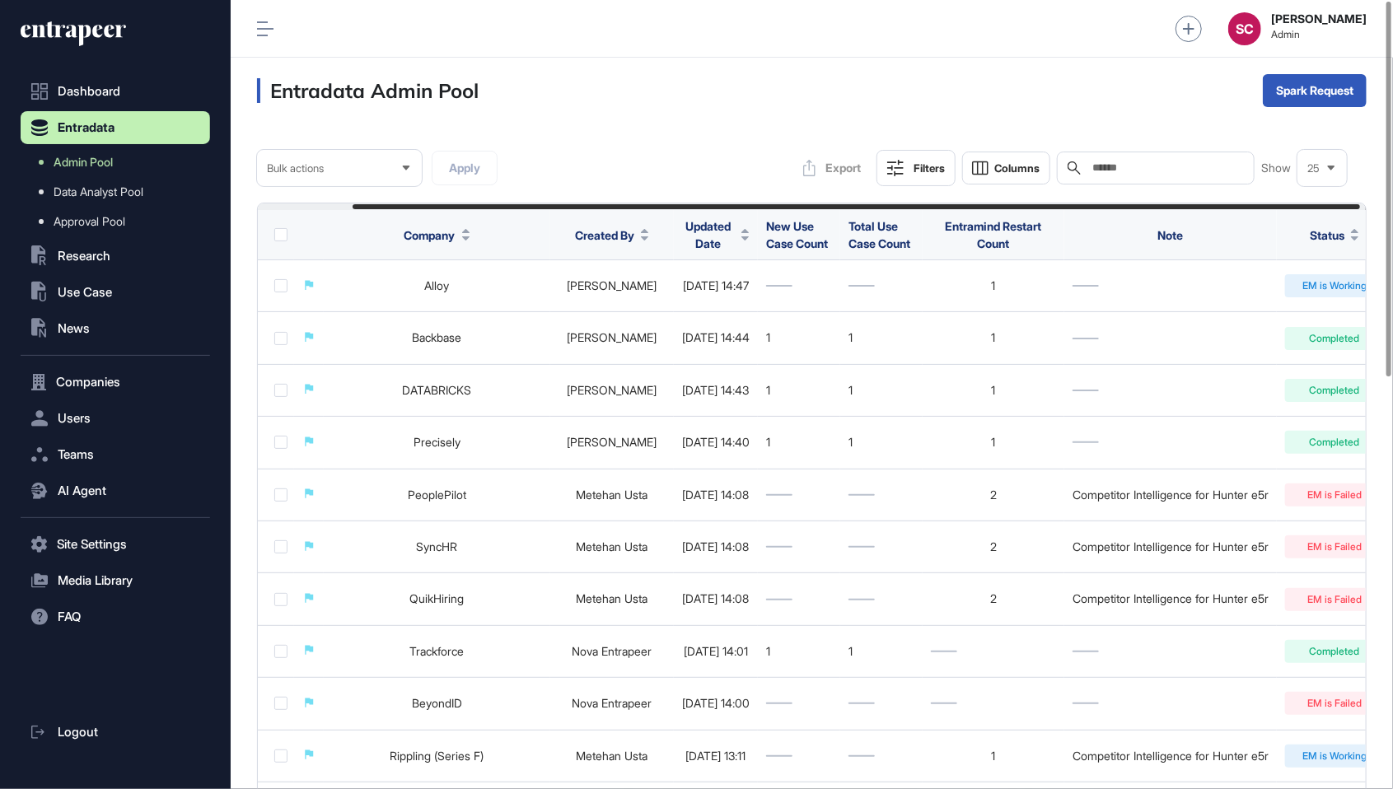
scroll to position [0, 111]
